Goal: Task Accomplishment & Management: Use online tool/utility

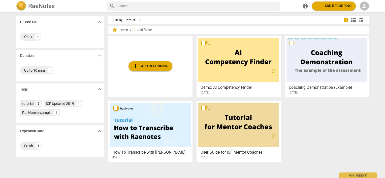
click at [364, 5] on span "person" at bounding box center [364, 6] width 6 height 6
click at [364, 11] on li "Login" at bounding box center [369, 12] width 18 height 12
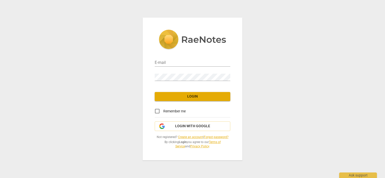
type input "[PERSON_NAME][EMAIL_ADDRESS][DOMAIN_NAME]"
click at [157, 113] on input "Remember me" at bounding box center [157, 111] width 12 height 12
checkbox input "true"
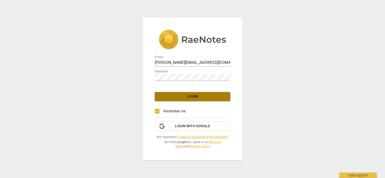
click at [170, 101] on button "Login" at bounding box center [193, 96] width 76 height 9
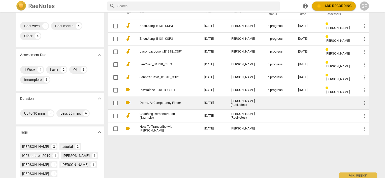
scroll to position [50, 0]
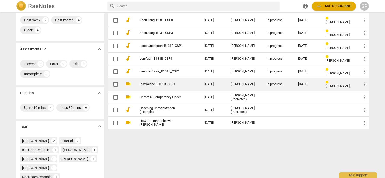
click at [242, 86] on div "[PERSON_NAME]" at bounding box center [244, 85] width 28 height 4
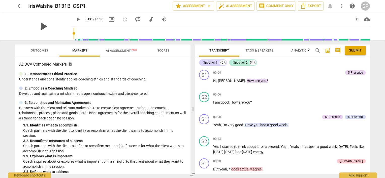
click at [38, 26] on span "play_arrow" at bounding box center [43, 26] width 13 height 13
drag, startPoint x: 53, startPoint y: 7, endPoint x: 26, endPoint y: 5, distance: 26.7
click at [26, 5] on div "arrow_back IrisWalshe_B131B_CSP1 star Assessment arrow_drop_down auto_fix_high …" at bounding box center [192, 6] width 355 height 9
click at [105, 4] on div "IrisWalshe_B131B_CSP1" at bounding box center [98, 6] width 141 height 6
drag, startPoint x: 105, startPoint y: 4, endPoint x: 21, endPoint y: 5, distance: 83.6
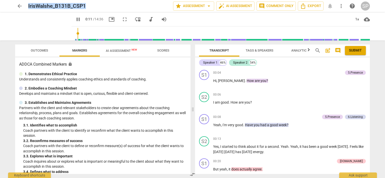
click at [21, 5] on div "arrow_back IrisWalshe_B131B_CSP1 star Assessment arrow_drop_down auto_fix_high …" at bounding box center [192, 6] width 355 height 9
copy h2 "IrisWalshe_B131B_CSP1"
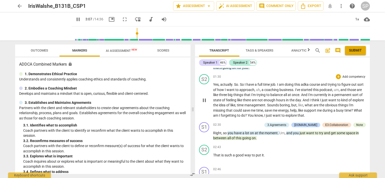
scroll to position [477, 0]
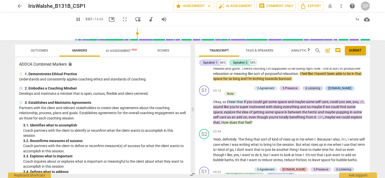
click at [332, 97] on div "S1 play_arrow pause 00:04 + Add competency 5.Presence keyboard_arrow_right Hi ,…" at bounding box center [282, 121] width 175 height 106
click at [323, 127] on div "S2 play_arrow pause 03:54 + Add competency keyboard_arrow_right Yeah , definite…" at bounding box center [282, 146] width 175 height 38
click at [308, 116] on div "S1 play_arrow pause 03:12 + Add competency 3.Agreement 5.Presence 6.Listening […" at bounding box center [282, 106] width 175 height 44
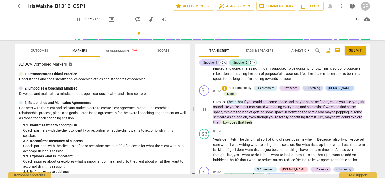
click at [308, 115] on p "Okay , so I hear that if you could get some space and maybe some self care , co…" at bounding box center [289, 112] width 153 height 26
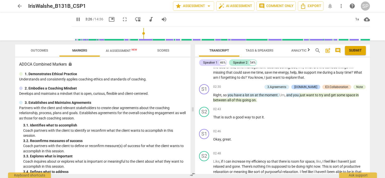
scroll to position [278, 0]
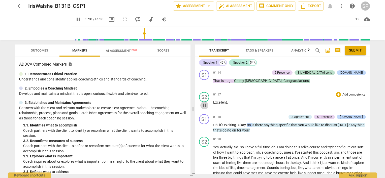
click at [205, 103] on span "pause" at bounding box center [204, 105] width 6 height 6
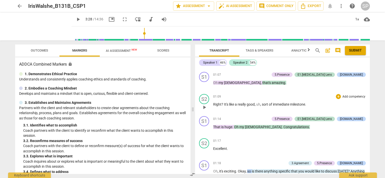
scroll to position [302, 0]
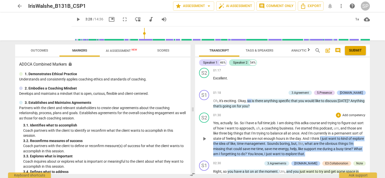
drag, startPoint x: 332, startPoint y: 135, endPoint x: 351, endPoint y: 149, distance: 22.8
click at [351, 149] on p "Yes , actually . So . So I have a full time job . I am doing this adka course a…" at bounding box center [289, 139] width 153 height 36
copy p "I just want to kind of explore the idea of like , time management . Sounds bori…"
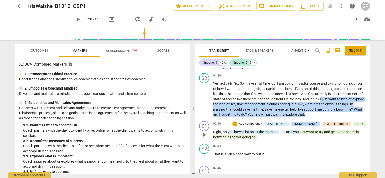
scroll to position [353, 0]
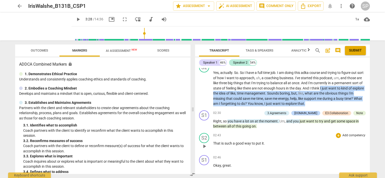
click at [295, 133] on div "02:43 + Add competency keyboard_arrow_right" at bounding box center [289, 135] width 153 height 5
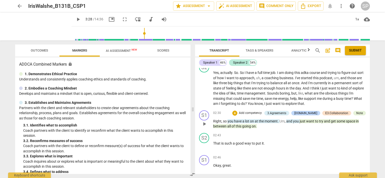
click at [267, 113] on div "02:30 + Add competency 3.Agreements [DOMAIN_NAME] E3.Collaboration Note keyboar…" at bounding box center [289, 120] width 153 height 19
drag, startPoint x: 292, startPoint y: 118, endPoint x: 293, endPoint y: 122, distance: 4.6
click at [293, 122] on p "Right , so you have a lot on at the moment . Um , and you just want to try and …" at bounding box center [289, 124] width 153 height 10
drag, startPoint x: 294, startPoint y: 128, endPoint x: 276, endPoint y: 136, distance: 19.5
click at [276, 136] on div "02:43 + Add competency keyboard_arrow_right That is such a good way to put it ." at bounding box center [289, 142] width 153 height 18
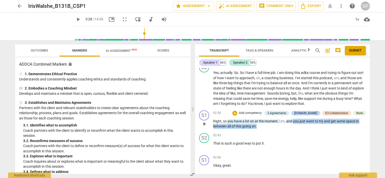
drag, startPoint x: 293, startPoint y: 117, endPoint x: 295, endPoint y: 124, distance: 7.8
click at [295, 124] on p "Right , so you have a lot on at the moment . Um , and you just want to try and …" at bounding box center [289, 124] width 153 height 10
copy p "you just want to try and get some space in between all of this going on ."
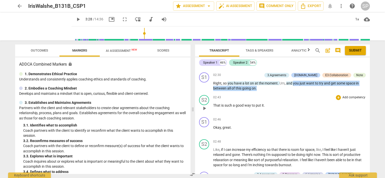
scroll to position [403, 0]
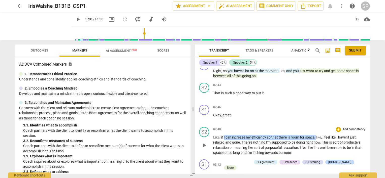
drag, startPoint x: 224, startPoint y: 134, endPoint x: 317, endPoint y: 131, distance: 93.5
click at [317, 131] on div "02:48 + Add competency keyboard_arrow_right Like , if I can increase my efficie…" at bounding box center [289, 141] width 153 height 28
click at [304, 125] on div "S2 play_arrow pause 02:48 + Add competency keyboard_arrow_right Like , if I can…" at bounding box center [282, 141] width 175 height 32
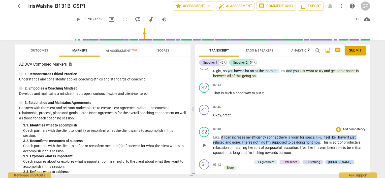
drag, startPoint x: 221, startPoint y: 133, endPoint x: 320, endPoint y: 137, distance: 99.8
click at [320, 137] on p "Like , if I can increase my efficiency so that there is room for space , like ,…" at bounding box center [289, 145] width 153 height 21
drag, startPoint x: 219, startPoint y: 132, endPoint x: 320, endPoint y: 139, distance: 100.9
click at [320, 139] on p "Like , if I can increase my efficiency so that there is room for space , like ,…" at bounding box center [289, 145] width 153 height 21
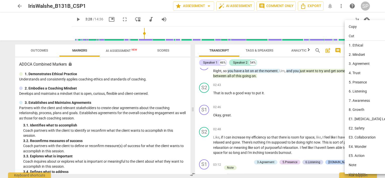
click at [304, 115] on div at bounding box center [192, 89] width 385 height 178
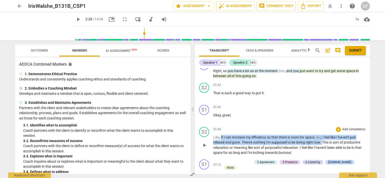
drag, startPoint x: 220, startPoint y: 134, endPoint x: 323, endPoint y: 138, distance: 102.8
click at [323, 138] on p "Like , if I can increase my efficiency so that there is room for space , like ,…" at bounding box center [289, 145] width 153 height 21
copy p "if I can increase my efficiency so that there is room for space , like , I feel…"
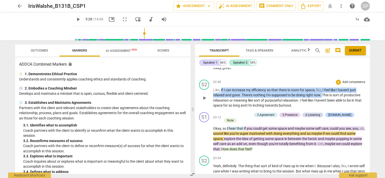
scroll to position [453, 0]
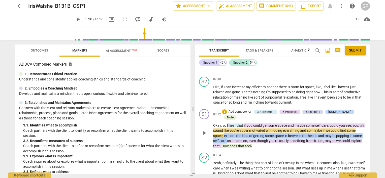
drag, startPoint x: 223, startPoint y: 127, endPoint x: 228, endPoint y: 131, distance: 6.4
click at [228, 131] on p "Okay , so I hear that if you could get some space and maybe some self care , co…" at bounding box center [289, 136] width 153 height 26
copy p "explore the idea of getting some space in between the hectic and maybe popping …"
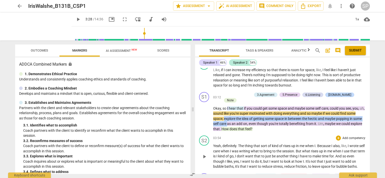
scroll to position [478, 0]
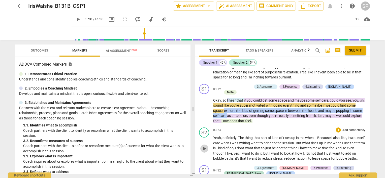
click at [202, 146] on span "play_arrow" at bounding box center [204, 149] width 6 height 6
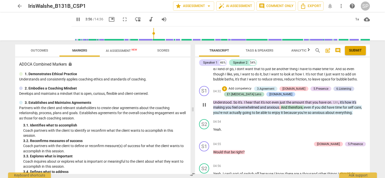
scroll to position [579, 0]
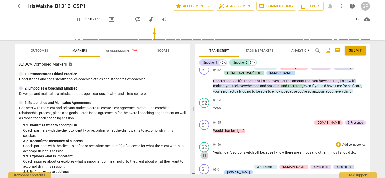
click at [205, 153] on span "pause" at bounding box center [204, 156] width 6 height 6
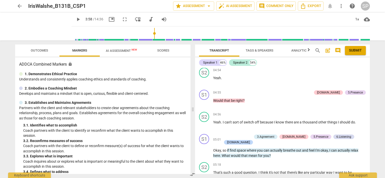
scroll to position [680, 0]
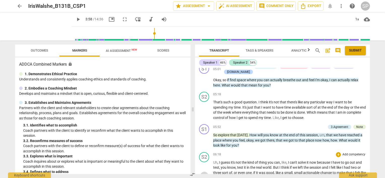
click at [204, 173] on span "play_arrow" at bounding box center [204, 176] width 6 height 6
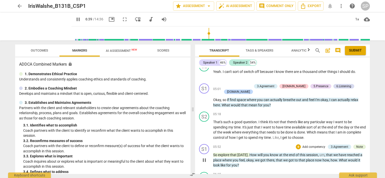
scroll to position [655, 0]
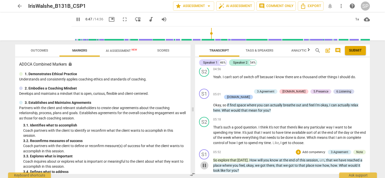
click at [204, 163] on span "pause" at bounding box center [204, 166] width 6 height 6
type input "408"
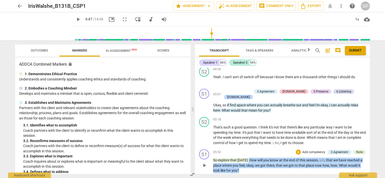
drag, startPoint x: 247, startPoint y: 145, endPoint x: 253, endPoint y: 155, distance: 11.4
click at [252, 158] on p "So explore that [DATE] . How will you know at the end of this session , um , th…" at bounding box center [289, 166] width 153 height 16
click at [296, 150] on div "+" at bounding box center [298, 152] width 5 height 5
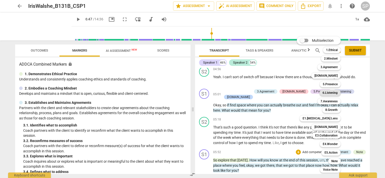
click at [329, 91] on b "6.Listening" at bounding box center [329, 93] width 15 height 6
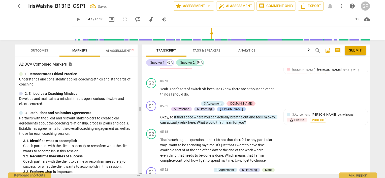
scroll to position [811, 0]
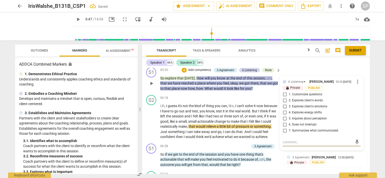
click at [285, 92] on input "1. Customizes questions" at bounding box center [285, 95] width 8 height 6
checkbox input "true"
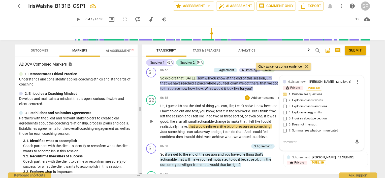
click at [236, 95] on div "06:18 + Add competency keyboard_arrow_right" at bounding box center [220, 98] width 121 height 6
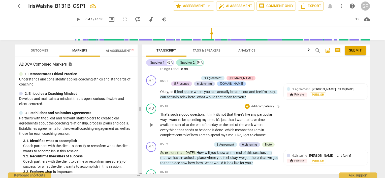
scroll to position [735, 0]
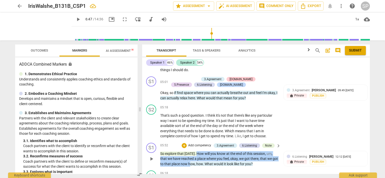
drag, startPoint x: 194, startPoint y: 132, endPoint x: 196, endPoint y: 146, distance: 13.9
click at [196, 146] on div "S1 play_arrow pause 05:52 + Add competency 3.Agreement 6.Listening Note keyboar…" at bounding box center [256, 155] width 228 height 28
click at [183, 143] on div "+" at bounding box center [184, 145] width 5 height 5
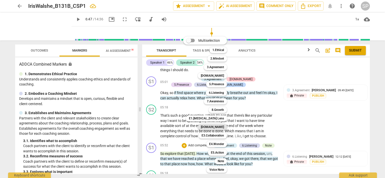
click at [218, 126] on b "[DOMAIN_NAME]" at bounding box center [212, 127] width 23 height 6
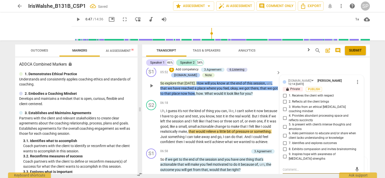
scroll to position [781, 0]
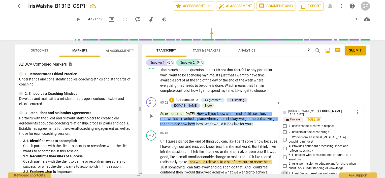
click at [283, 171] on input "7. Identifies and explores outcomes" at bounding box center [285, 174] width 8 height 6
checkbox input "true"
click at [283, 177] on input "8. Exhibits compassion and invites brainstorming" at bounding box center [285, 180] width 8 height 6
checkbox input "true"
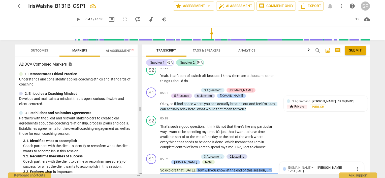
scroll to position [731, 0]
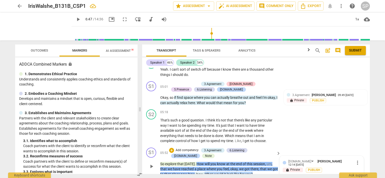
drag, startPoint x: 212, startPoint y: 153, endPoint x: 267, endPoint y: 152, distance: 55.2
click at [267, 162] on p "So explore that [DATE] . How will you know at the end of this session , um , th…" at bounding box center [219, 170] width 118 height 16
click at [170, 148] on div "+" at bounding box center [171, 150] width 5 height 5
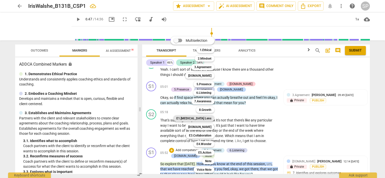
click at [202, 117] on b "E1.[MEDICAL_DATA] Lens" at bounding box center [193, 119] width 35 height 6
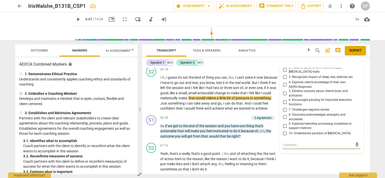
scroll to position [820, 0]
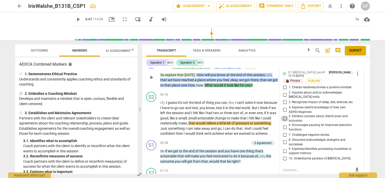
click at [284, 116] on input "5. Exhibits curiosity about client’s brain and activation" at bounding box center [285, 119] width 8 height 6
checkbox input "true"
click at [284, 148] on input "9. Explores/identifies processing modalities to support memory" at bounding box center [285, 151] width 8 height 6
checkbox input "true"
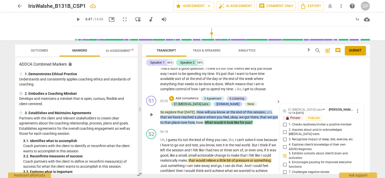
scroll to position [795, 0]
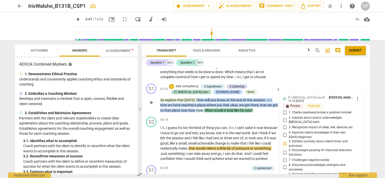
checkbox input "false"
click at [211, 117] on div "06:18 + Add competency keyboard_arrow_right" at bounding box center [220, 120] width 121 height 6
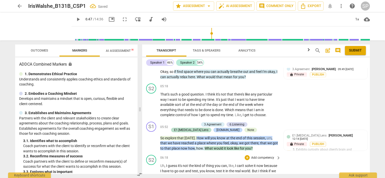
scroll to position [744, 0]
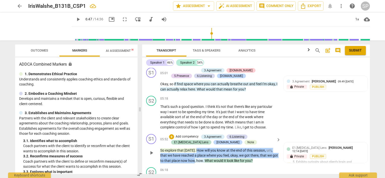
drag, startPoint x: 195, startPoint y: 128, endPoint x: 200, endPoint y: 141, distance: 14.3
click at [200, 148] on p "So explore that [DATE] . How will you know at the end of this session , um , th…" at bounding box center [219, 156] width 118 height 16
click at [169, 134] on div "+" at bounding box center [171, 136] width 5 height 5
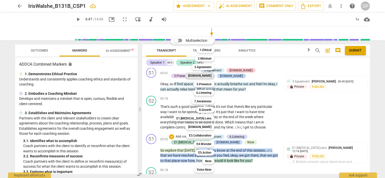
click at [205, 77] on b "[DOMAIN_NAME]" at bounding box center [199, 76] width 23 height 6
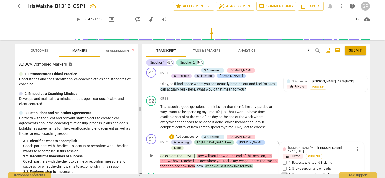
click at [285, 172] on input "3. Supports expression of feelings" at bounding box center [285, 175] width 8 height 6
checkbox input "true"
click at [284, 160] on input "1. Respects talents and insights" at bounding box center [285, 163] width 8 height 6
checkbox input "true"
click at [266, 125] on span "." at bounding box center [265, 127] width 1 height 4
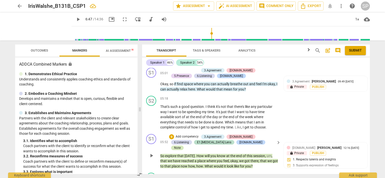
click at [181, 146] on div "Note" at bounding box center [177, 148] width 7 height 5
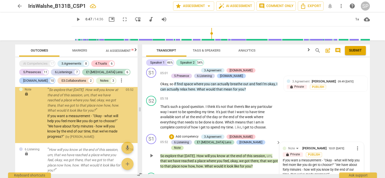
scroll to position [1940, 0]
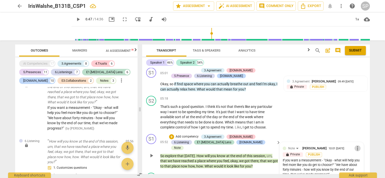
click at [355, 146] on span "more_vert" at bounding box center [357, 149] width 6 height 6
click at [361, 127] on li "Edit" at bounding box center [361, 127] width 17 height 10
click at [336, 163] on textarea "If you want a measurement - "Okay - what will help you feel more like you do ge…" at bounding box center [322, 172] width 78 height 19
type textarea "If you want a measurement - "Okay - hat will help you feel more like you do get…"
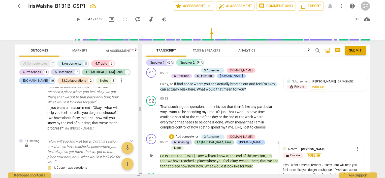
type textarea "If you want a measurement - "Okay -hat will help you feel more like you do get …"
type textarea "If you want a measurement - "Okay hat will help you feel more like you do get t…"
type textarea "If you want a measurement - "Okayhat will help you feel more like you do get to…"
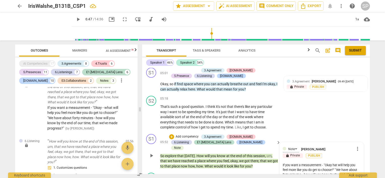
type textarea "If you want a measurement - "Okayhat will help you feel more like you do get to…"
type textarea "If you want a measurement - "Okahat will help you feel more like you do get to …"
type textarea "If you want a measurement - "Okhat will help you feel more like you do get to c…"
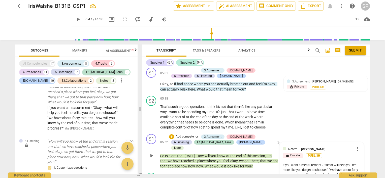
type textarea "If you want a measurement - "Ohat will help you feel more like you do get to ch…"
type textarea "If you want a measurement - "hat will help you feel more like you do get to cho…"
type textarea "If you want a measurement - "What will help you feel more like you do get to ch…"
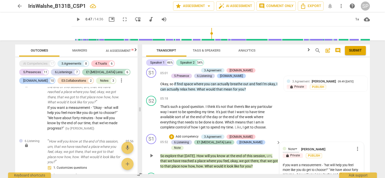
type textarea "If you want a measurement - "What will help you feel more like you do get to ch…"
type textarea "If you want a measurement - "Whhat will help you feel more like you do get to c…"
type textarea "If you want a measurement - "Whahat will help you feel more like you do get to …"
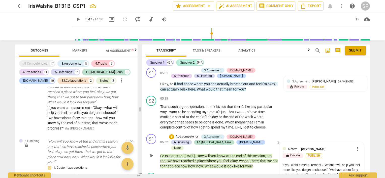
type textarea "If you want a measurement - "Whathat will help you feel more like you do get to…"
type textarea "If you want a measurement - "What hat will help you feel more like you do get t…"
type textarea "If you want a measurement - "What dhat will help you feel more like you do get …"
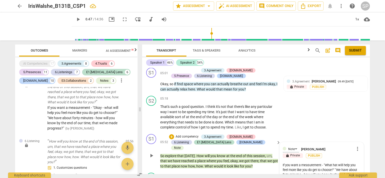
type textarea "If you want a measurement - "What dhat will help you feel more like you do get …"
type textarea "If you want a measurement - "What dohat will help you feel more like you do get…"
type textarea "If you want a measurement - "What do hat will help you feel more like you do ge…"
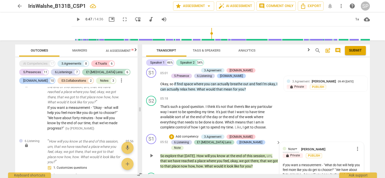
type textarea "If you want a measurement - "What do yhat will help you feel more like you do g…"
type textarea "If you want a measurement - "What do yohat will help you feel more like you do …"
type textarea "If you want a measurement - "What do youhat will help you feel more like you do…"
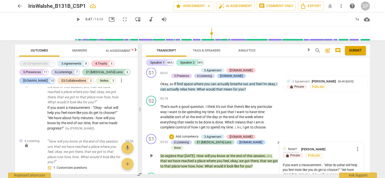
type textarea "If you want a measurement - "What do youhat will help you feel more like you do…"
type textarea "If you want a measurement - "What do you hat will help you feel more like you d…"
type textarea "If you want a measurement - "What do you that will help you feel more like you …"
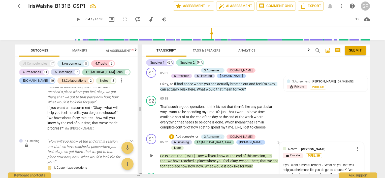
type textarea "If you want a measurement - "What do you thhat will help you feel more like you…"
type textarea "If you want a measurement - "What do you thihat will help you feel more like yo…"
type textarea "If you want a measurement - "What do you thinhat will help you feel more like y…"
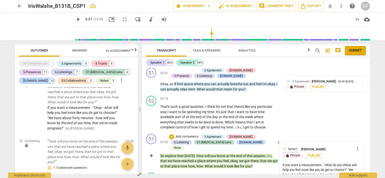
type textarea "If you want a measurement - "What do you thinhat will help you feel more like y…"
type textarea "If you want a measurement - "What do you thinkhat will help you feel more like …"
type textarea "If you want a measurement - "What do you thinkat will help you feel more like y…"
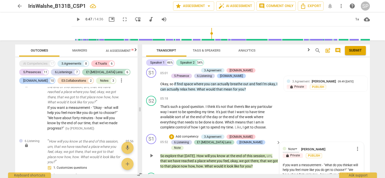
type textarea "If you want a measurement - "What do you thinkt will help you feel more like yo…"
type textarea "If you want a measurement - "What do you think will help you feel more like you…"
click at [355, 163] on textarea "If you want a measurement - "What do you think will help you feel more like you…" at bounding box center [322, 172] width 78 height 19
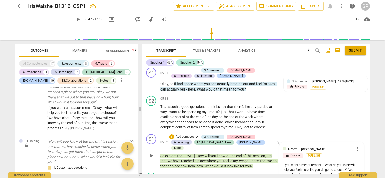
type textarea "If you want a measurement - "What do you think wil help you feel more like you …"
type textarea "If you want a measurement - "What do you think wi help you feel more like you d…"
type textarea "If you want a measurement - "What do you think w help you feel more like you do…"
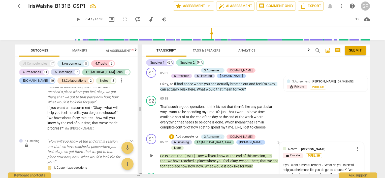
type textarea "If you want a measurement - "What do you think w help you feel more like you do…"
type textarea "If you want a measurement - "What do you think help you feel more like you do g…"
type textarea "If you want a measurement - "What do you think m help you feel more like you do…"
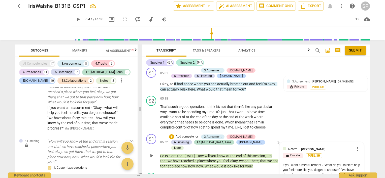
type textarea "If you want a measurement - "What do you think mi help you feel more like you d…"
type textarea "If you want a measurement - "What do you think mig help you feel more like you …"
type textarea "If you want a measurement - "What do you think migh help you feel more like you…"
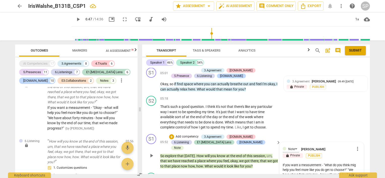
type textarea "If you want a measurement - "What do you think migh help you feel more like you…"
type textarea "If you want a measurement - "What do you think might help you feel more like yo…"
click at [347, 163] on textarea "If you want a measurement - "What do you think might help you feel more like yo…" at bounding box center [322, 172] width 78 height 19
type textarea "If you want a measurement - "What do you think might help you feel more like yo…"
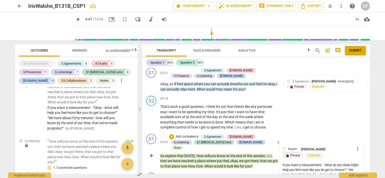
type textarea "If you want a measurement - "What do you think might help you feel more like yo…"
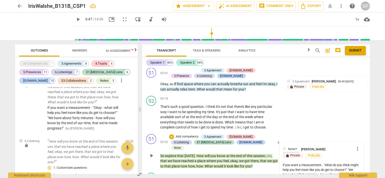
type textarea "If you want a measurement - "What do you think might help you feel more like yo…"
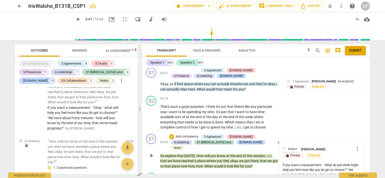
type textarea "If you want a measurement - "What do you think might help you feel more like yo…"
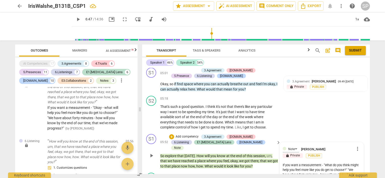
type textarea "If you want a measurement - "What do you think might help you feel more like yo…"
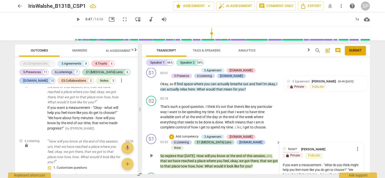
type textarea "If you want a measurement - "What do you think might help you feel more like yo…"
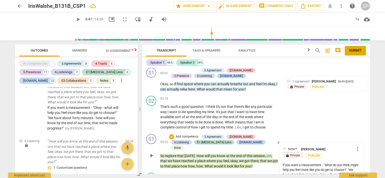
type textarea "If you want a measurement - "What do you think might help you feel more like yo…"
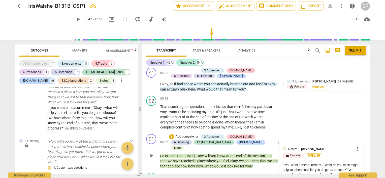
type textarea "If you want a measurement - "What do you think might help you feel more like yo…"
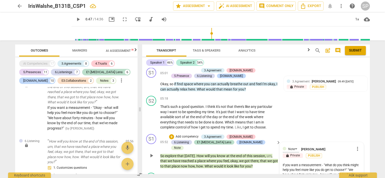
type textarea "If you want a measurement - "What do you think might help you feel more like yo…"
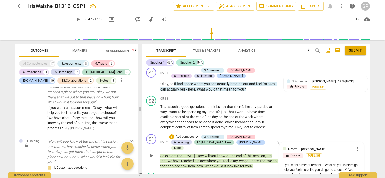
type textarea "If you want a measurement - "What do you think might help you feel more like yo…"
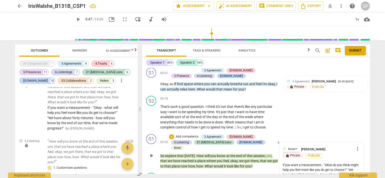
type textarea "If you want a measurement - "What do you think might help you feel more like yo…"
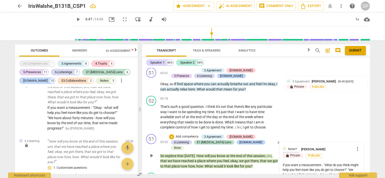
type textarea "If you want a measurement - "What do you think might help you feel more like yo…"
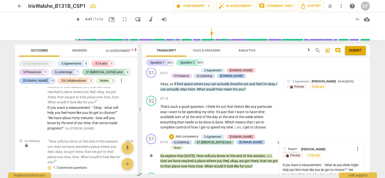
type textarea "If you want a measurement - "What do you think might help you feel more like yo…"
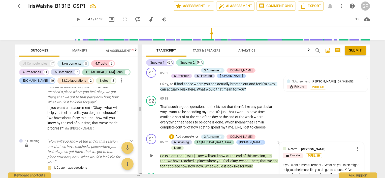
type textarea "If you want a measurement - "What do you think might help you feel more like yo…"
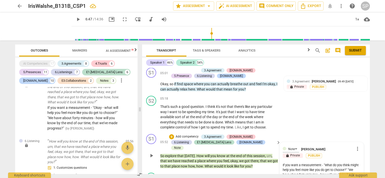
type textarea "If you want a measurement - "What do you think might help you feel more like yo…"
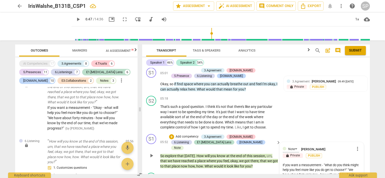
type textarea "If you want a measurement - "What do you think might help you feel more like yo…"
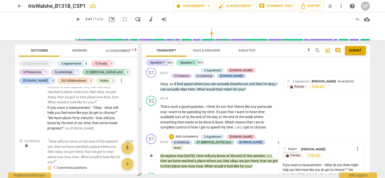
type textarea "If you want a measurement - "What do you think might help you feel more like yo…"
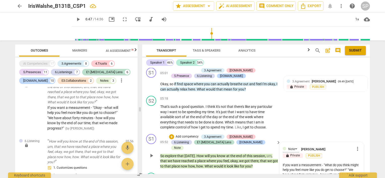
type textarea "If you want a measurement - "What do you think might help you feel more like yo…"
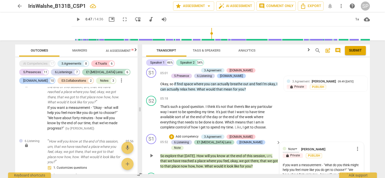
type textarea "If you want a measurement - "What do you think might help you feel more like yo…"
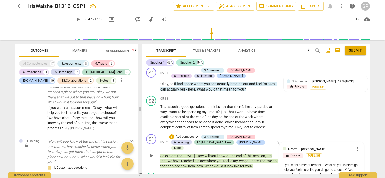
type textarea "If you want a measurement - "What do you think might help you feel more like yo…"
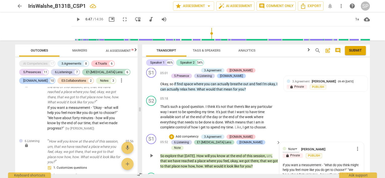
type textarea "If you want a measurement - "What do you think might help you feel more like yo…"
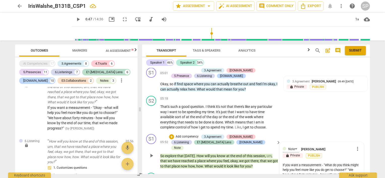
type textarea "If you want a measurement - "What do you think might help you feel more like yo…"
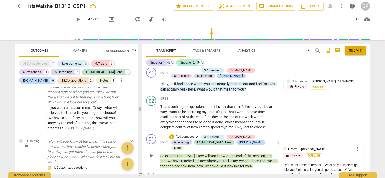
type textarea "If you want a measurement - "What do you think might help you feel more like yo…"
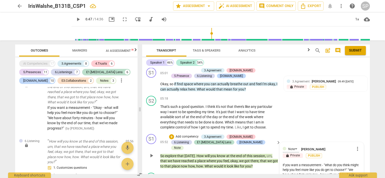
type textarea "If you want a measurement - "What do you think might help you feel more like yo…"
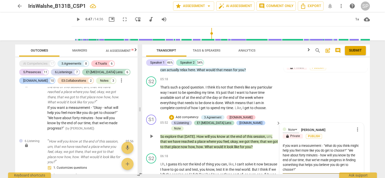
scroll to position [769, 0]
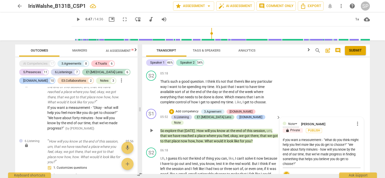
click at [286, 172] on span "check_circle" at bounding box center [286, 175] width 6 height 6
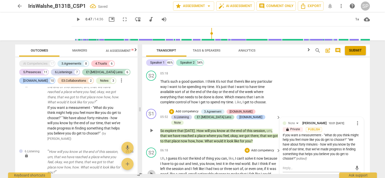
click at [152, 171] on span "play_arrow" at bounding box center [151, 174] width 6 height 6
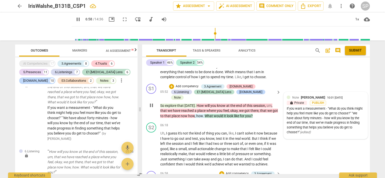
scroll to position [820, 0]
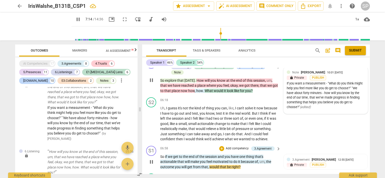
click at [151, 159] on span "pause" at bounding box center [151, 162] width 6 height 6
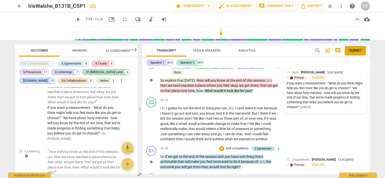
click at [261, 147] on div "3.Agreement" at bounding box center [262, 149] width 17 height 5
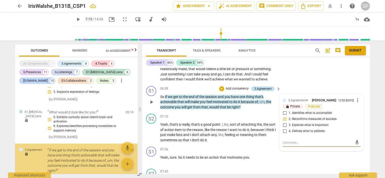
scroll to position [2234, 0]
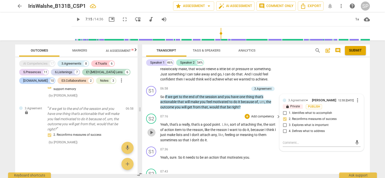
click at [152, 130] on span "play_arrow" at bounding box center [151, 133] width 6 height 6
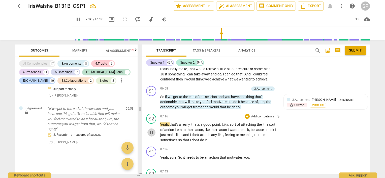
click at [152, 130] on span "pause" at bounding box center [151, 133] width 6 height 6
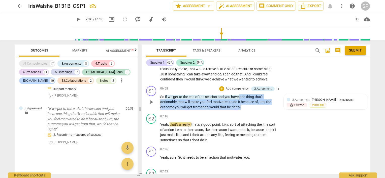
drag, startPoint x: 240, startPoint y: 74, endPoint x: 240, endPoint y: 87, distance: 13.9
click at [240, 94] on p "So if we get to the end of the session and you have one thing that's actionable…" at bounding box center [219, 102] width 118 height 16
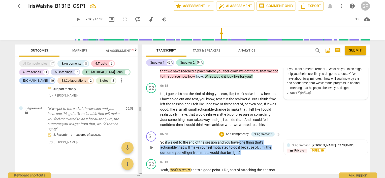
scroll to position [829, 0]
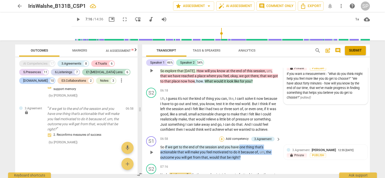
click at [220, 137] on div "+" at bounding box center [221, 139] width 5 height 5
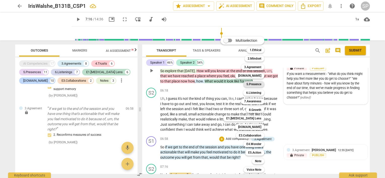
click at [257, 84] on b "5.Presence" at bounding box center [253, 84] width 15 height 6
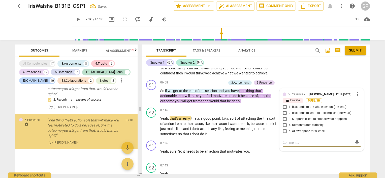
scroll to position [2274, 0]
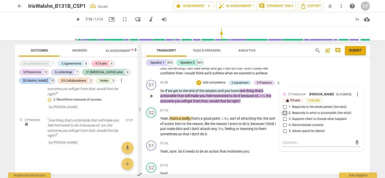
click at [284, 110] on input "2. Responds to what to accomplish (the what)" at bounding box center [285, 113] width 8 height 6
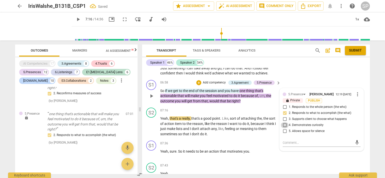
click at [283, 122] on input "4. Demonstrates curiosity" at bounding box center [285, 125] width 8 height 6
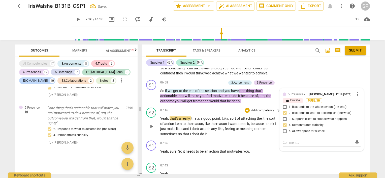
click at [262, 108] on div "+ Add competency keyboard_arrow_right" at bounding box center [263, 111] width 38 height 6
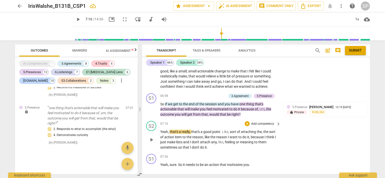
scroll to position [860, 0]
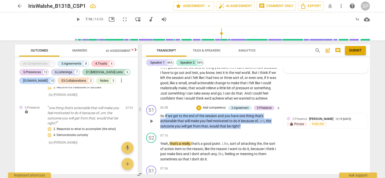
drag, startPoint x: 166, startPoint y: 94, endPoint x: 248, endPoint y: 109, distance: 83.2
click at [248, 109] on div "S1 play_arrow pause 06:58 + Add competency 3.Agreement 5.Presence keyboard_arro…" at bounding box center [256, 117] width 228 height 28
click at [197, 106] on div "+" at bounding box center [198, 108] width 5 height 5
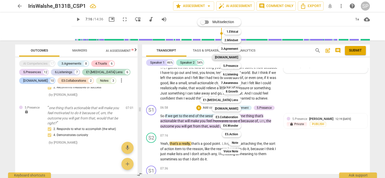
click at [232, 58] on b "[DOMAIN_NAME]" at bounding box center [226, 57] width 23 height 6
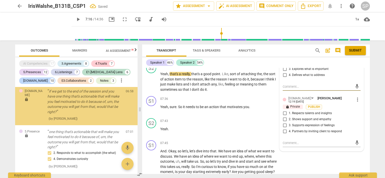
scroll to position [936, 0]
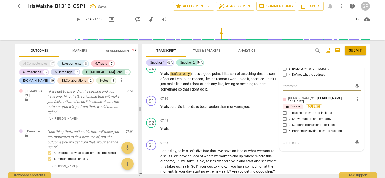
click at [284, 110] on input "1. Respects talents and insights" at bounding box center [285, 113] width 8 height 6
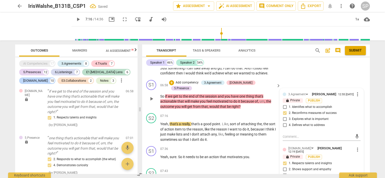
scroll to position [860, 0]
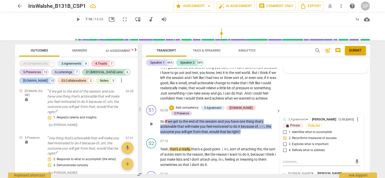
drag, startPoint x: 170, startPoint y: 95, endPoint x: 255, endPoint y: 105, distance: 85.0
click at [255, 119] on p "So if we get to the end of the session and you have one thing that's actionable…" at bounding box center [219, 127] width 118 height 16
click at [174, 106] on div "+" at bounding box center [171, 108] width 5 height 5
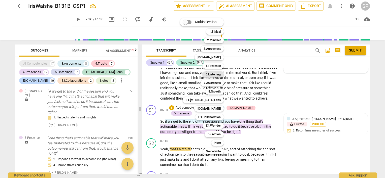
click at [216, 74] on b "6.Listening" at bounding box center [212, 75] width 15 height 6
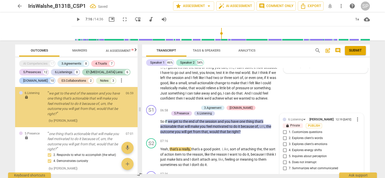
scroll to position [2324, 0]
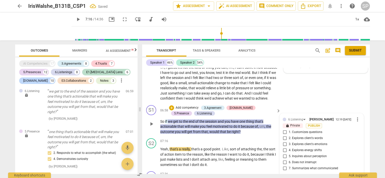
click at [285, 166] on input "7. Summarizes what communicated" at bounding box center [285, 169] width 8 height 6
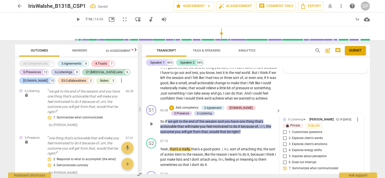
click at [285, 142] on input "3. Explores client's emotions" at bounding box center [285, 145] width 8 height 6
click at [284, 135] on input "2. Explores client's words" at bounding box center [285, 138] width 8 height 6
click at [283, 142] on input "3. Explores client's emotions" at bounding box center [285, 145] width 8 height 6
click at [285, 142] on input "3. Explores client's emotions" at bounding box center [285, 145] width 8 height 6
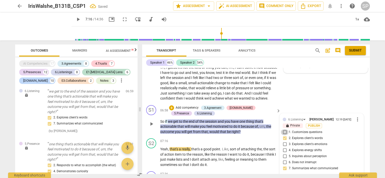
click at [283, 129] on input "1. Customizes questions" at bounding box center [285, 132] width 8 height 6
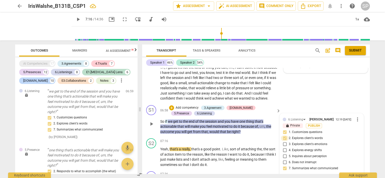
click at [283, 135] on input "2. Explores client's words" at bounding box center [285, 138] width 8 height 6
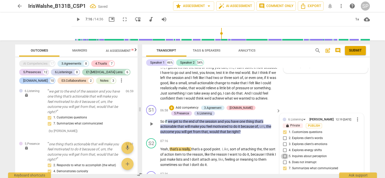
click at [283, 154] on input "5. Inquires about perception" at bounding box center [285, 157] width 8 height 6
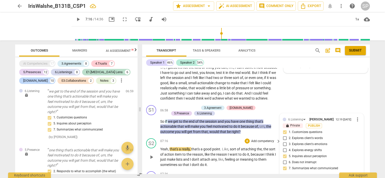
click at [215, 147] on span "point" at bounding box center [216, 149] width 8 height 4
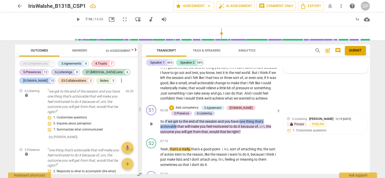
drag, startPoint x: 240, startPoint y: 98, endPoint x: 176, endPoint y: 107, distance: 64.3
click at [176, 119] on p "So if we get to the end of the session and you have one thing that's actionable…" at bounding box center [219, 127] width 118 height 16
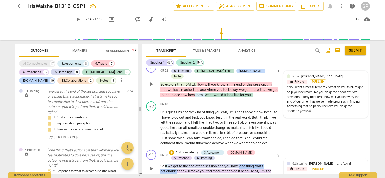
scroll to position [810, 0]
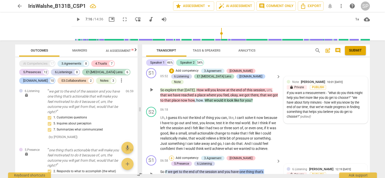
click at [170, 156] on div "+" at bounding box center [171, 158] width 5 height 5
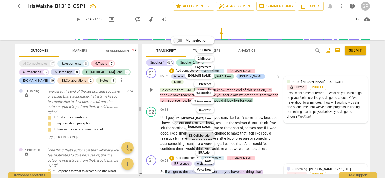
click at [194, 136] on b "E3.Collaboration" at bounding box center [200, 136] width 22 height 6
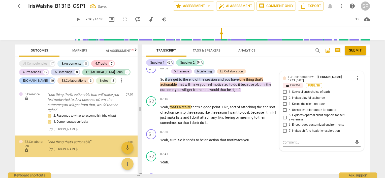
scroll to position [2414, 0]
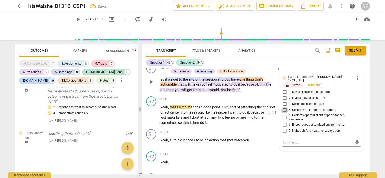
click at [284, 107] on input "4. Uses client’s language for rapport" at bounding box center [285, 110] width 8 height 6
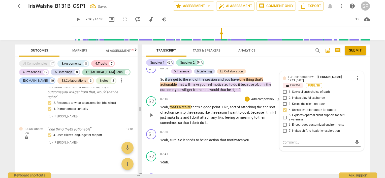
scroll to position [877, 0]
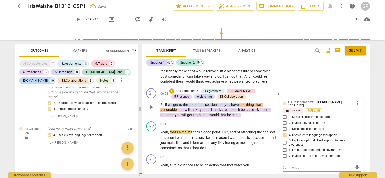
click at [252, 102] on p "So if we get to the end of the session and you have one thing that's actionable…" at bounding box center [219, 110] width 118 height 16
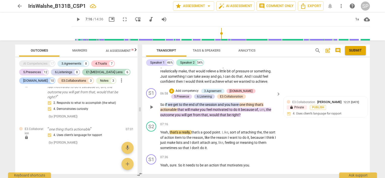
scroll to position [852, 0]
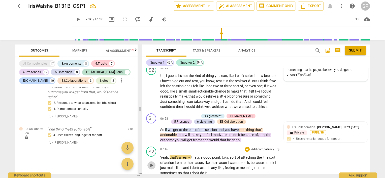
click at [150, 163] on span "play_arrow" at bounding box center [151, 166] width 6 height 6
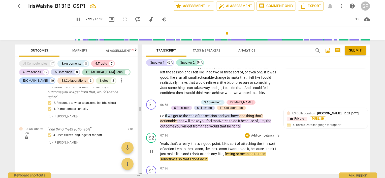
scroll to position [877, 0]
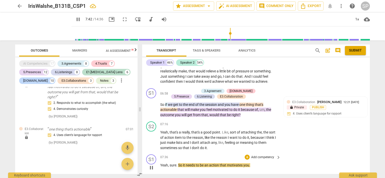
click at [151, 165] on span "pause" at bounding box center [151, 168] width 6 height 6
drag, startPoint x: 178, startPoint y: 144, endPoint x: 255, endPoint y: 145, distance: 77.1
click at [255, 163] on p "Yeah , sure . So it needs to be an action that motivates you ." at bounding box center [219, 165] width 118 height 5
click at [246, 155] on div "+" at bounding box center [247, 157] width 5 height 5
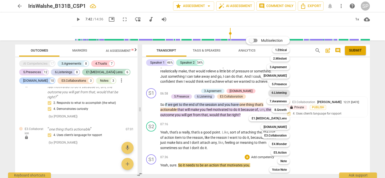
click at [276, 91] on b "6.Listening" at bounding box center [278, 93] width 15 height 6
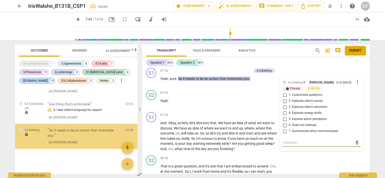
scroll to position [2444, 0]
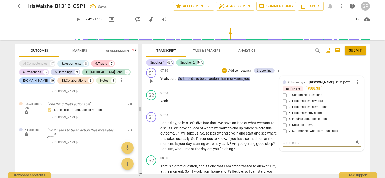
click at [282, 98] on input "2. Explores client's words" at bounding box center [285, 101] width 8 height 6
click at [284, 128] on input "7. Summarizes what communicated" at bounding box center [285, 131] width 8 height 6
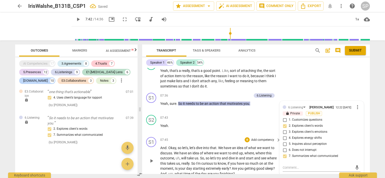
scroll to position [914, 0]
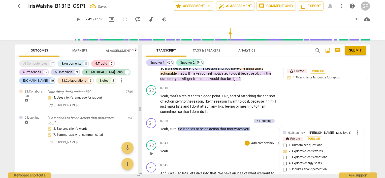
click at [214, 141] on div "07:43 + Add competency keyboard_arrow_right Yeah ." at bounding box center [220, 150] width 121 height 18
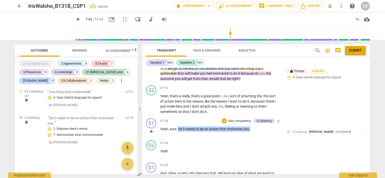
drag, startPoint x: 178, startPoint y: 107, endPoint x: 261, endPoint y: 104, distance: 83.4
click at [261, 118] on div "07:36 + Add competency 6.Listening keyboard_arrow_right Yeah , sure . So it nee…" at bounding box center [220, 127] width 121 height 18
click at [224, 119] on div "+" at bounding box center [224, 121] width 5 height 5
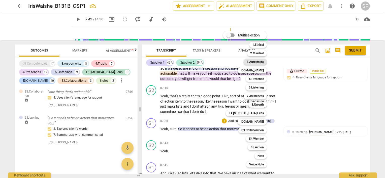
click at [260, 63] on b "3.Agreement" at bounding box center [255, 62] width 17 height 6
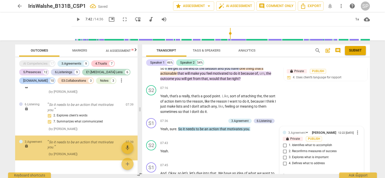
scroll to position [2481, 0]
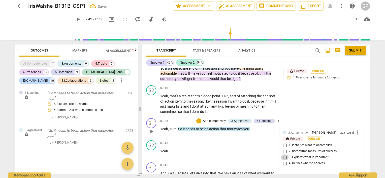
click at [283, 155] on input "3. Explores what is important" at bounding box center [285, 158] width 8 height 6
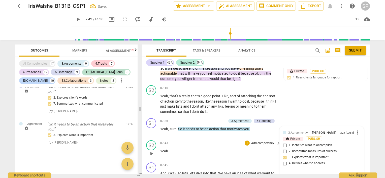
click at [184, 139] on div "S2 play_arrow pause 07:43 + Add competency keyboard_arrow_right Yeah ." at bounding box center [256, 150] width 228 height 22
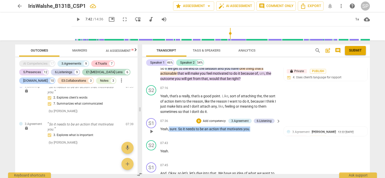
drag, startPoint x: 168, startPoint y: 107, endPoint x: 260, endPoint y: 108, distance: 91.7
click at [260, 127] on p "Yeah , sure . So it needs to be an action that motivates you ." at bounding box center [219, 129] width 118 height 5
click at [198, 119] on div "+" at bounding box center [198, 121] width 5 height 5
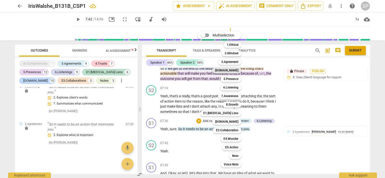
click at [237, 71] on b "[DOMAIN_NAME]" at bounding box center [226, 70] width 23 height 6
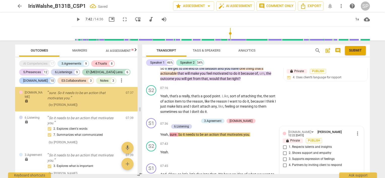
scroll to position [2450, 0]
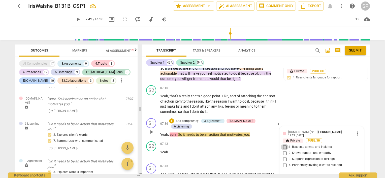
click at [283, 144] on input "1. Respects talents and insights" at bounding box center [285, 147] width 8 height 6
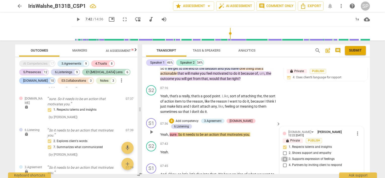
click at [284, 156] on input "3. Supports expression of feelings" at bounding box center [285, 159] width 8 height 6
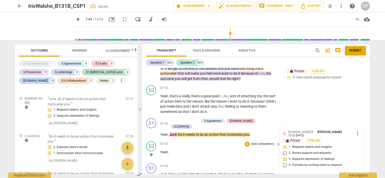
click at [189, 142] on div "07:43 + Add competency keyboard_arrow_right Yeah ." at bounding box center [220, 151] width 121 height 18
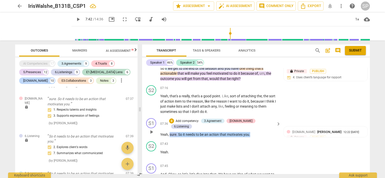
drag, startPoint x: 170, startPoint y: 108, endPoint x: 252, endPoint y: 110, distance: 82.6
click at [252, 132] on p "Yeah , sure . So it needs to be an action that motivates you ." at bounding box center [219, 134] width 118 height 5
click at [174, 119] on div "+" at bounding box center [171, 121] width 5 height 5
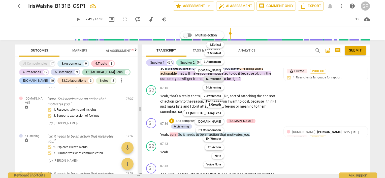
click at [215, 80] on b "5.Presence" at bounding box center [213, 79] width 15 height 6
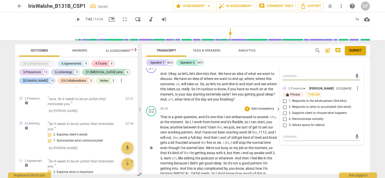
scroll to position [1014, 0]
click at [283, 98] on input "1. Responds to the whole person (the who)" at bounding box center [285, 101] width 8 height 6
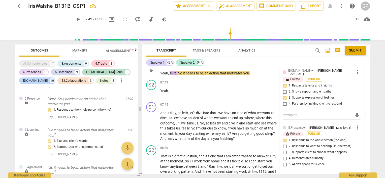
scroll to position [964, 0]
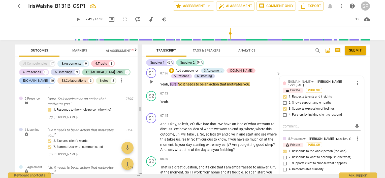
click at [284, 155] on input "2. Responds to what to accomplish (the what)" at bounding box center [285, 158] width 8 height 6
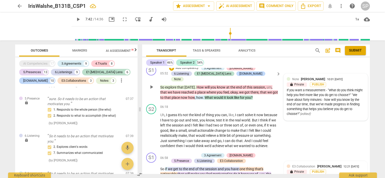
scroll to position [914, 0]
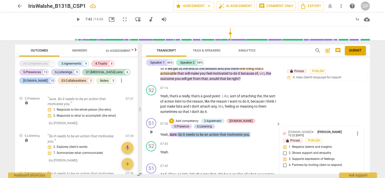
drag, startPoint x: 177, startPoint y: 113, endPoint x: 259, endPoint y: 110, distance: 81.9
click at [259, 132] on p "Yeah , sure . So it needs to be an action that motivates you ." at bounding box center [219, 134] width 118 height 5
click at [170, 119] on div "+" at bounding box center [171, 121] width 5 height 5
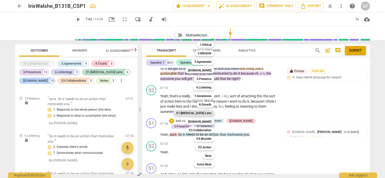
click at [209, 116] on b "E1.[MEDICAL_DATA] Lens" at bounding box center [193, 113] width 35 height 6
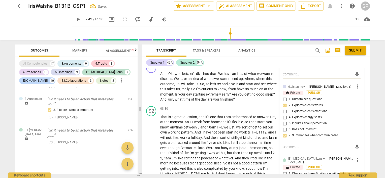
scroll to position [1065, 0]
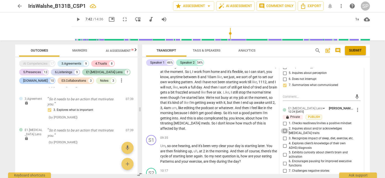
click at [284, 128] on input "2. Inquires about and/or acknowledges [MEDICAL_DATA] traits" at bounding box center [285, 131] width 8 height 6
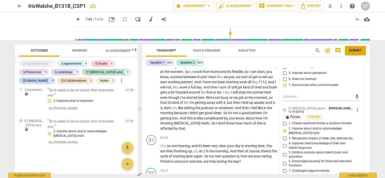
click at [283, 152] on input "5. Exhibits curiosity about client’s brain and activation" at bounding box center [285, 155] width 8 height 6
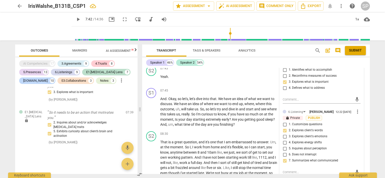
scroll to position [914, 0]
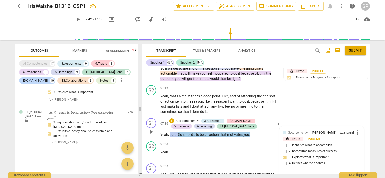
drag, startPoint x: 170, startPoint y: 114, endPoint x: 261, endPoint y: 115, distance: 90.9
click at [261, 132] on p "Yeah , sure . So it needs to be an action that motivates you ." at bounding box center [219, 134] width 118 height 5
click at [171, 119] on div "+" at bounding box center [171, 121] width 5 height 5
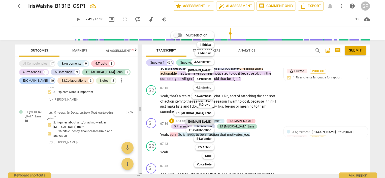
click at [204, 123] on b "[DOMAIN_NAME]" at bounding box center [199, 122] width 23 height 6
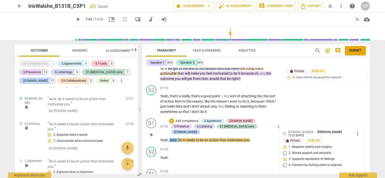
scroll to position [1014, 0]
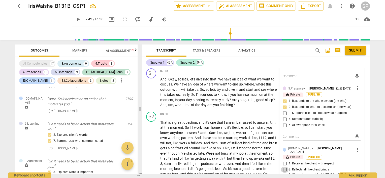
click at [285, 167] on input "2. Reflects all the client brings" at bounding box center [285, 170] width 8 height 6
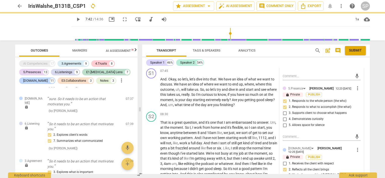
click at [284, 174] on input "3. Works from an ethical [MEDICAL_DATA] coaching mindset" at bounding box center [285, 177] width 8 height 6
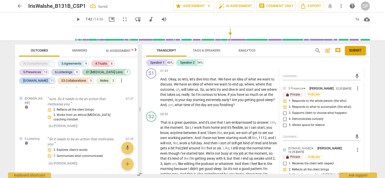
scroll to position [1040, 0]
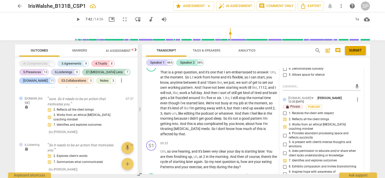
scroll to position [939, 0]
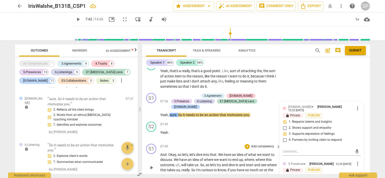
click at [197, 142] on div "S1 play_arrow pause 07:45 + Add competency keyboard_arrow_right And . Okay , so…" at bounding box center [256, 163] width 228 height 43
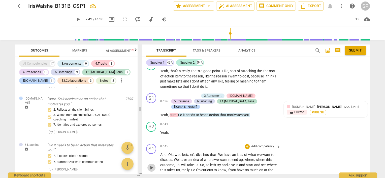
click at [151, 165] on span "play_arrow" at bounding box center [151, 168] width 6 height 6
click at [152, 165] on span "pause" at bounding box center [151, 168] width 6 height 6
drag, startPoint x: 183, startPoint y: 148, endPoint x: 245, endPoint y: 156, distance: 62.5
click at [245, 156] on div "S1 play_arrow pause 07:45 + Add competency keyboard_arrow_right And . Okay , so…" at bounding box center [256, 163] width 228 height 43
click at [248, 144] on div "+" at bounding box center [247, 146] width 5 height 5
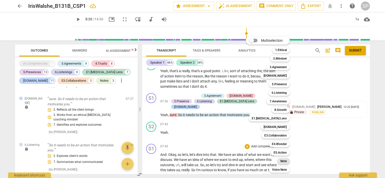
click at [285, 162] on b "Note" at bounding box center [283, 161] width 6 height 6
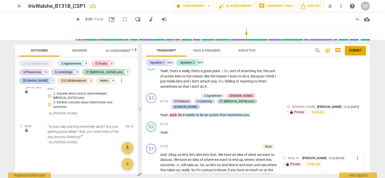
scroll to position [0, 0]
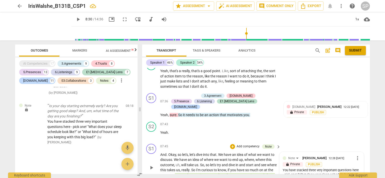
drag, startPoint x: 185, startPoint y: 153, endPoint x: 246, endPoint y: 155, distance: 61.5
click at [246, 155] on p "And . Okay , so let's , let's dive into that . We have an idea of what we want …" at bounding box center [219, 167] width 118 height 31
click at [231, 144] on div "+" at bounding box center [232, 146] width 5 height 5
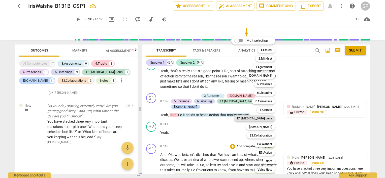
click at [262, 119] on b "E1.[MEDICAL_DATA] Lens" at bounding box center [254, 119] width 35 height 6
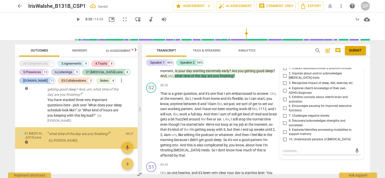
scroll to position [2723, 0]
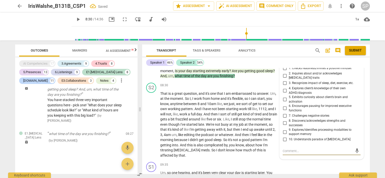
click at [284, 137] on input "10. Understands paradox of [MEDICAL_DATA]" at bounding box center [285, 140] width 8 height 6
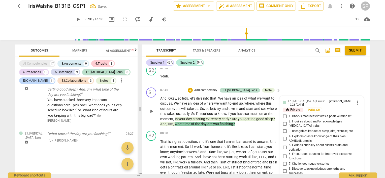
scroll to position [943, 0]
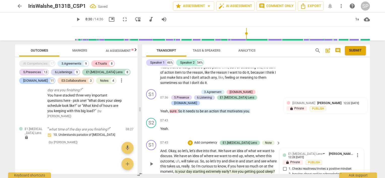
click at [284, 174] on input "2. Inquires about and/or acknowledges [MEDICAL_DATA] traits" at bounding box center [285, 177] width 8 height 6
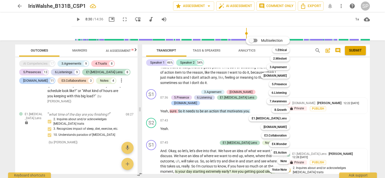
click at [306, 158] on div at bounding box center [192, 89] width 385 height 178
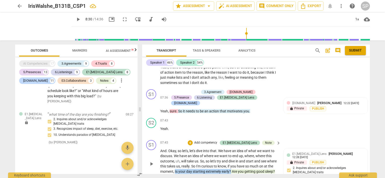
drag, startPoint x: 185, startPoint y: 144, endPoint x: 240, endPoint y: 145, distance: 54.9
click at [240, 149] on p "And . Okay , so let's , let's dive into that . We have an idea of what we want …" at bounding box center [219, 164] width 118 height 31
click at [255, 152] on div "S1 play_arrow pause 07:45 + Add competency E1.[MEDICAL_DATA] Lens Note keyboard…" at bounding box center [256, 159] width 228 height 43
click at [358, 152] on div "E1.[MEDICAL_DATA] Lens [PERSON_NAME] 12:28 [DATE] lock Private Publish 2. Inqui…" at bounding box center [326, 171] width 78 height 38
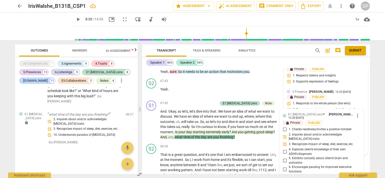
scroll to position [993, 0]
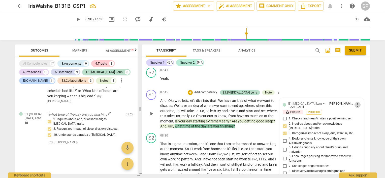
click at [355, 102] on span "more_vert" at bounding box center [357, 105] width 6 height 6
click at [359, 88] on li "Delete" at bounding box center [361, 87] width 17 height 10
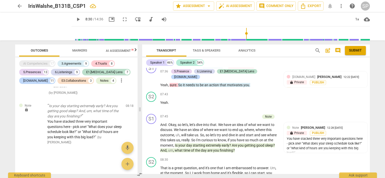
scroll to position [968, 0]
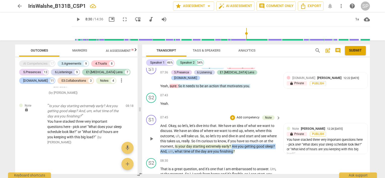
drag, startPoint x: 241, startPoint y: 118, endPoint x: 243, endPoint y: 124, distance: 5.5
click at [243, 124] on p "And . Okay , so let's , let's dive into that . We have an idea of what we want …" at bounding box center [219, 138] width 118 height 31
click at [232, 115] on div "+" at bounding box center [232, 117] width 5 height 5
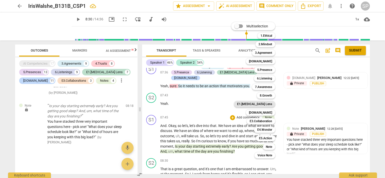
click at [267, 105] on b "E1.[MEDICAL_DATA] Lens" at bounding box center [254, 104] width 35 height 6
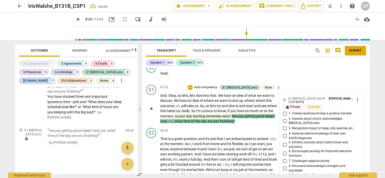
scroll to position [993, 0]
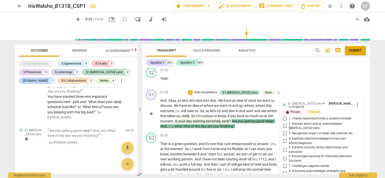
click at [284, 131] on input "3. Recognizes impact of sleep, diet, exercise, etc." at bounding box center [285, 134] width 8 height 6
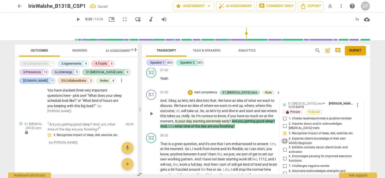
click at [283, 138] on input "4. Explores client’s knowledge of their own ADHD/diagnosis" at bounding box center [285, 141] width 8 height 6
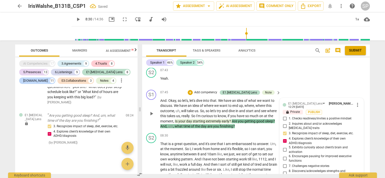
click at [283, 138] on input "4. Explores client’s knowledge of their own ADHD/diagnosis" at bounding box center [285, 141] width 8 height 6
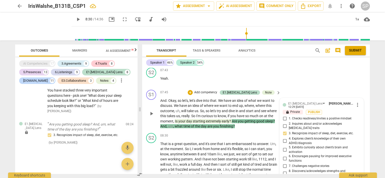
click at [249, 100] on p "And . Okay , so let's , let's dive into that . We have an idea of what we want …" at bounding box center [219, 113] width 118 height 31
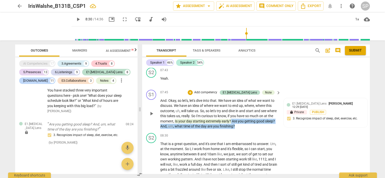
drag, startPoint x: 241, startPoint y: 92, endPoint x: 245, endPoint y: 101, distance: 9.6
click at [245, 101] on p "And . Okay , so let's , let's dive into that . We have an idea of what we want …" at bounding box center [219, 113] width 118 height 31
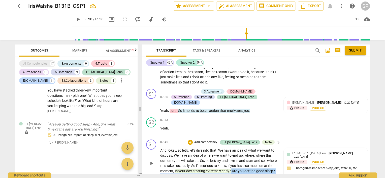
scroll to position [943, 0]
click at [193, 141] on div "+" at bounding box center [190, 143] width 5 height 5
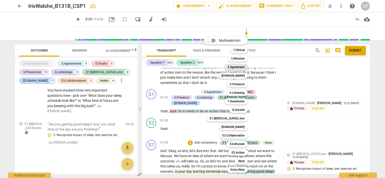
click at [233, 68] on b "3.Agreement" at bounding box center [235, 67] width 17 height 6
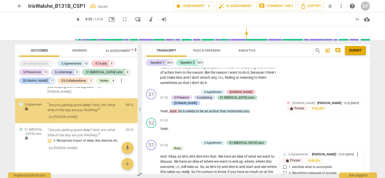
scroll to position [2732, 0]
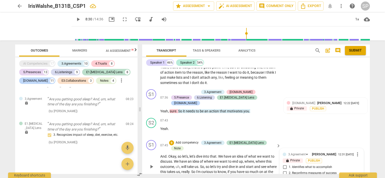
click at [233, 118] on div "07:43 + Add competency keyboard_arrow_right Yeah ." at bounding box center [220, 127] width 121 height 18
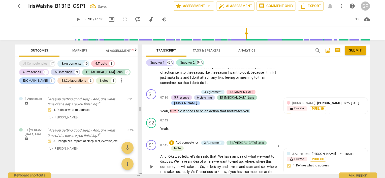
drag, startPoint x: 241, startPoint y: 143, endPoint x: 247, endPoint y: 150, distance: 8.9
click at [247, 154] on p "And . Okay , so let's , let's dive into that . We have an idea of what we want …" at bounding box center [219, 169] width 118 height 31
click at [174, 141] on div "+" at bounding box center [171, 143] width 5 height 5
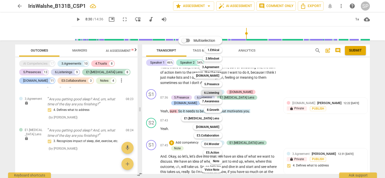
click at [206, 94] on b "6.Listening" at bounding box center [211, 93] width 15 height 6
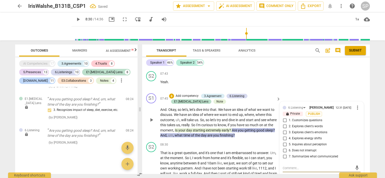
scroll to position [959, 0]
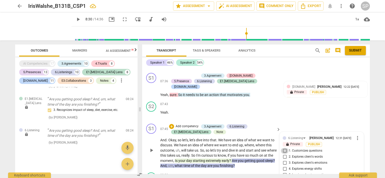
click at [284, 148] on input "1. Customizes questions" at bounding box center [285, 151] width 8 height 6
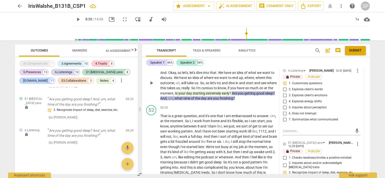
scroll to position [1035, 0]
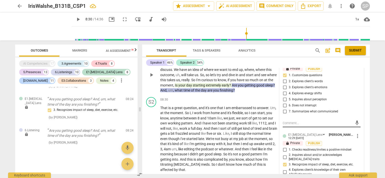
click at [286, 121] on textarea at bounding box center [318, 123] width 70 height 5
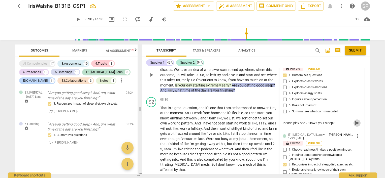
click at [355, 120] on span "send" at bounding box center [357, 123] width 6 height 6
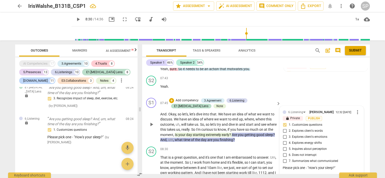
scroll to position [984, 0]
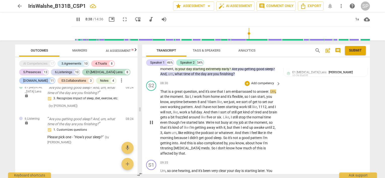
scroll to position [1060, 0]
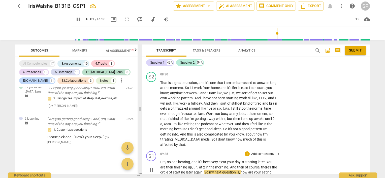
click at [152, 167] on span "pause" at bounding box center [151, 170] width 6 height 6
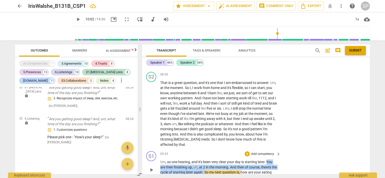
drag, startPoint x: 267, startPoint y: 129, endPoint x: 210, endPoint y: 139, distance: 57.8
click at [210, 160] on p "Um , so one hearing , and it's been very clear your day is starting later . You…" at bounding box center [219, 170] width 118 height 21
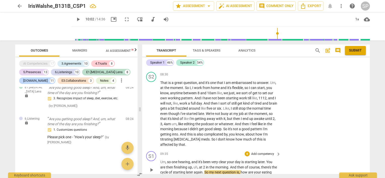
click at [264, 160] on p "Um , so one hearing , and it's been very clear your day is starting later . You…" at bounding box center [219, 170] width 118 height 21
drag, startPoint x: 247, startPoint y: 139, endPoint x: 213, endPoint y: 147, distance: 35.2
click at [213, 160] on p "Um , so one hearing , and it's been very clear your day is starting later . You…" at bounding box center [219, 170] width 118 height 21
click at [150, 167] on span "play_arrow" at bounding box center [151, 170] width 6 height 6
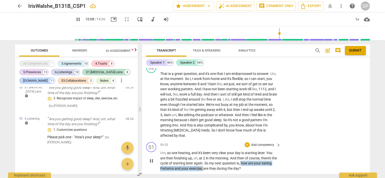
scroll to position [1085, 0]
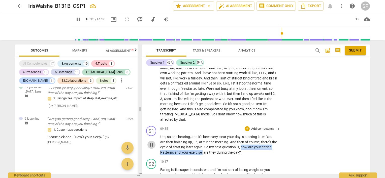
click at [151, 142] on span "pause" at bounding box center [151, 145] width 6 height 6
click at [150, 142] on span "play_arrow" at bounding box center [151, 145] width 6 height 6
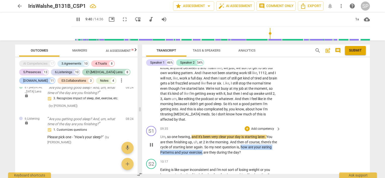
click at [149, 142] on span "pause" at bounding box center [151, 145] width 6 height 6
click at [225, 126] on div "09:35 + Add competency keyboard_arrow_right" at bounding box center [220, 129] width 121 height 6
click at [308, 124] on div "S1 play_arrow pause 09:35 + Add competency keyboard_arrow_right Um , so one hea…" at bounding box center [256, 140] width 228 height 33
drag, startPoint x: 247, startPoint y: 114, endPoint x: 251, endPoint y: 121, distance: 7.5
click at [251, 134] on p "Um , so one hearing , and it's been very clear your day is starting later . You…" at bounding box center [219, 144] width 118 height 21
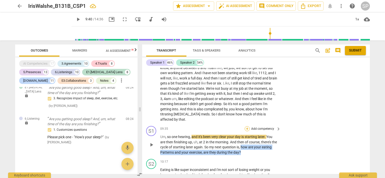
click at [246, 126] on div "+" at bounding box center [247, 128] width 5 height 5
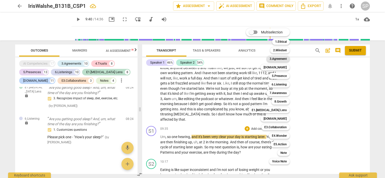
click at [286, 58] on b "3.Agreement" at bounding box center [277, 59] width 17 height 6
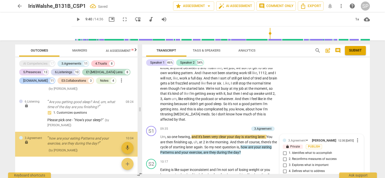
scroll to position [2828, 0]
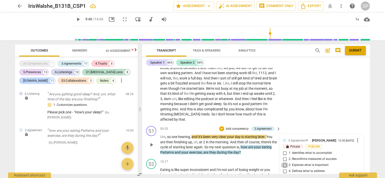
click at [285, 162] on input "3. Explores what is important" at bounding box center [285, 165] width 8 height 6
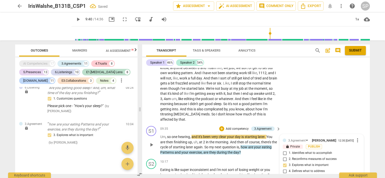
click at [298, 124] on div "S1 play_arrow pause 09:35 + Add competency 3.Agreement keyboard_arrow_right Um …" at bounding box center [256, 140] width 228 height 33
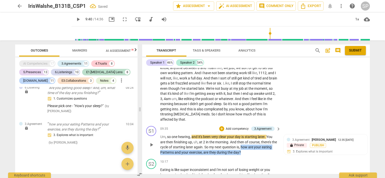
drag, startPoint x: 247, startPoint y: 113, endPoint x: 254, endPoint y: 121, distance: 10.5
click at [254, 134] on p "Um , so one hearing , and it's been very clear your day is starting later . You…" at bounding box center [219, 144] width 118 height 21
click at [220, 126] on div "+" at bounding box center [221, 128] width 5 height 5
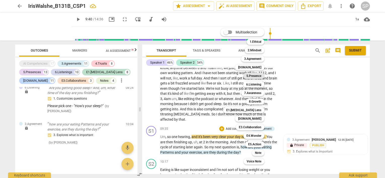
click at [254, 76] on b "5.Presence" at bounding box center [253, 76] width 15 height 6
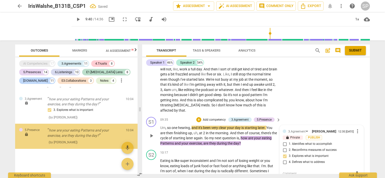
scroll to position [1160, 0]
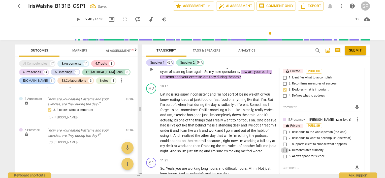
click at [283, 148] on input "4. Demonstrates curiosity" at bounding box center [285, 151] width 8 height 6
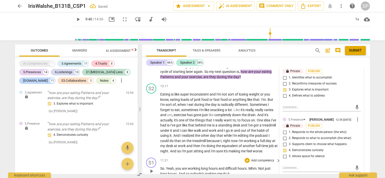
scroll to position [1060, 0]
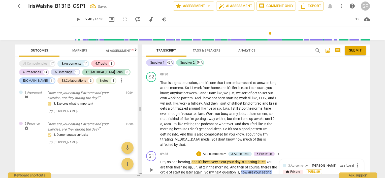
drag, startPoint x: 247, startPoint y: 139, endPoint x: 252, endPoint y: 146, distance: 8.6
click at [252, 160] on p "Um , so one hearing , and it's been very clear your day is starting later . You…" at bounding box center [219, 170] width 118 height 21
click at [198, 152] on div "+" at bounding box center [198, 154] width 5 height 5
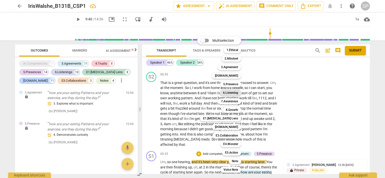
click at [234, 93] on b "6.Listening" at bounding box center [230, 93] width 15 height 6
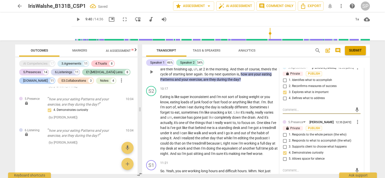
scroll to position [1189, 0]
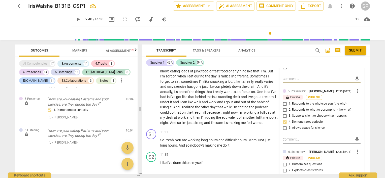
click at [283, 162] on input "1. Customizes questions" at bounding box center [285, 165] width 8 height 6
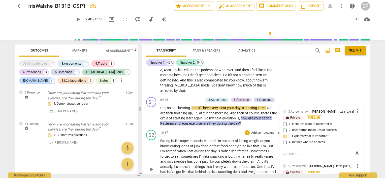
scroll to position [1113, 0]
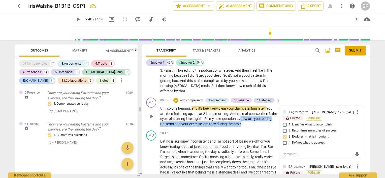
drag, startPoint x: 246, startPoint y: 85, endPoint x: 253, endPoint y: 93, distance: 10.0
click at [253, 106] on p "Um , so one hearing , and it's been very clear your day is starting later . You…" at bounding box center [219, 116] width 118 height 21
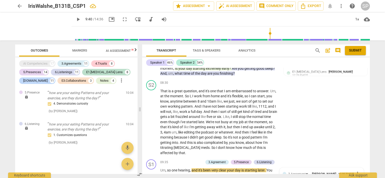
scroll to position [1038, 0]
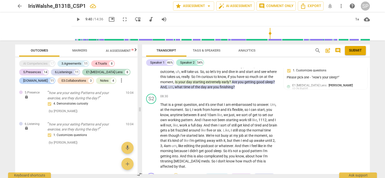
click at [175, 174] on div "+" at bounding box center [175, 176] width 5 height 5
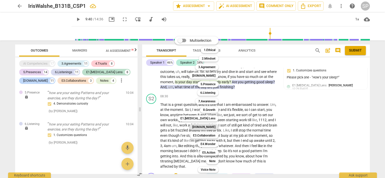
click at [213, 128] on b "[DOMAIN_NAME]" at bounding box center [203, 127] width 23 height 6
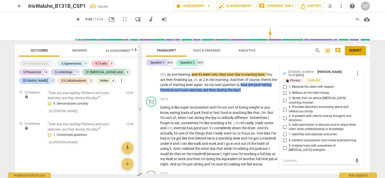
scroll to position [2834, 0]
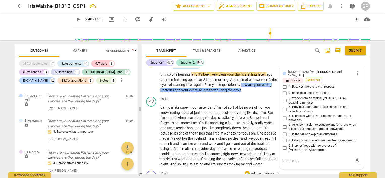
click at [266, 169] on div "S1 play_arrow pause 11:21 + Add competency keyboard_arrow_right So . Yeah , you…" at bounding box center [256, 180] width 228 height 23
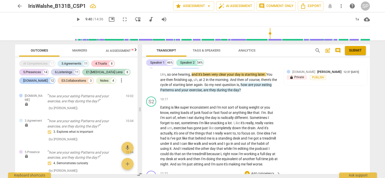
scroll to position [1077, 0]
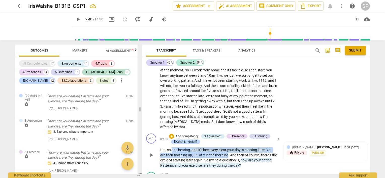
drag, startPoint x: 172, startPoint y: 117, endPoint x: 228, endPoint y: 122, distance: 56.1
click at [228, 148] on p "Um , so one hearing , and it's been very clear your day is starting later . You…" at bounding box center [219, 158] width 118 height 21
click at [171, 134] on div "+" at bounding box center [171, 136] width 5 height 5
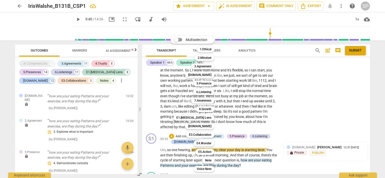
click at [178, 110] on div "Multiselection m 1.Ethical 1 2.Mindset 2 3.Agreement 3 [DOMAIN_NAME] 4 5.Presen…" at bounding box center [195, 104] width 55 height 139
click at [209, 126] on b "[DOMAIN_NAME]" at bounding box center [199, 126] width 23 height 6
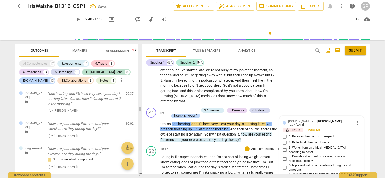
scroll to position [1102, 0]
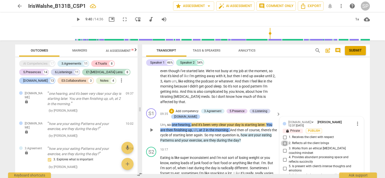
click at [283, 141] on input "2. Reflects all the client brings" at bounding box center [285, 144] width 8 height 6
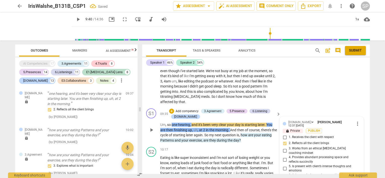
click at [248, 133] on span "how" at bounding box center [244, 135] width 8 height 4
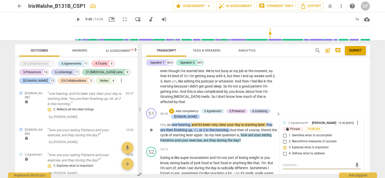
click at [254, 133] on span "are" at bounding box center [251, 135] width 6 height 4
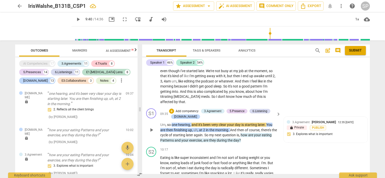
click at [202, 128] on span "at" at bounding box center [201, 130] width 4 height 4
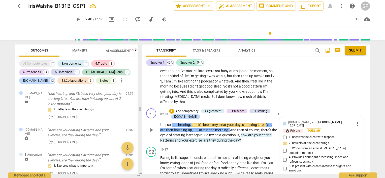
click at [206, 123] on span "been" at bounding box center [207, 125] width 8 height 4
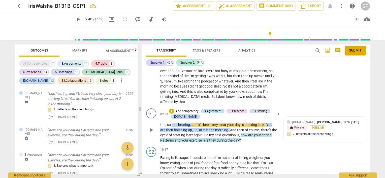
click at [209, 109] on div "3.Agreement" at bounding box center [212, 111] width 17 height 5
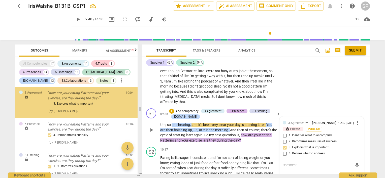
click at [237, 109] on div "5.Presence" at bounding box center [236, 111] width 15 height 5
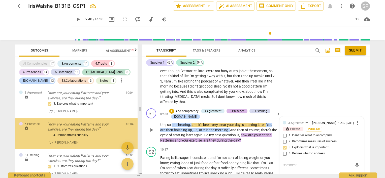
scroll to position [2930, 0]
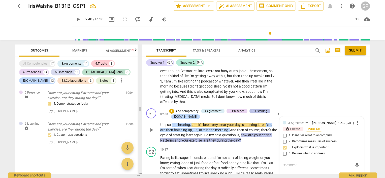
click at [256, 109] on div "6.Listening" at bounding box center [259, 111] width 15 height 5
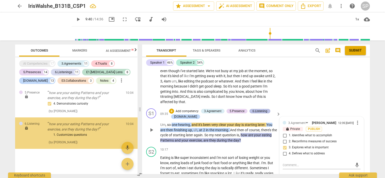
scroll to position [2959, 0]
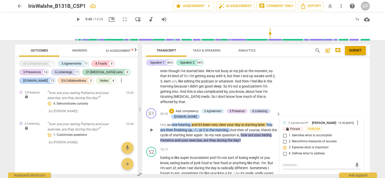
click at [188, 123] on span "hearing" at bounding box center [184, 125] width 12 height 4
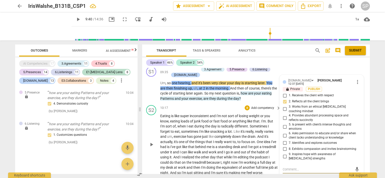
scroll to position [1153, 0]
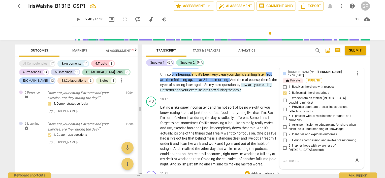
drag, startPoint x: 174, startPoint y: 154, endPoint x: 247, endPoint y: 156, distance: 72.8
click at [247, 171] on div "+" at bounding box center [247, 173] width 5 height 5
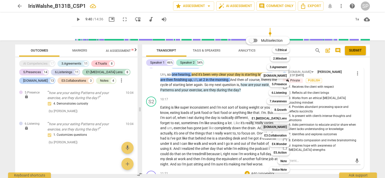
click at [282, 128] on b "[DOMAIN_NAME]" at bounding box center [274, 127] width 23 height 6
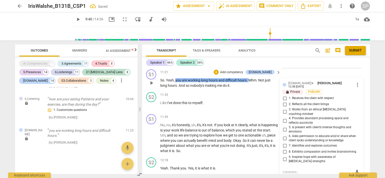
scroll to position [1246, 0]
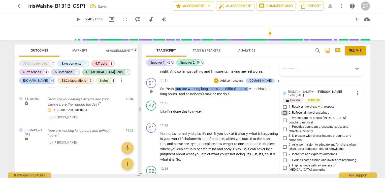
click at [283, 110] on input "2. Reflects all the client brings" at bounding box center [285, 113] width 8 height 6
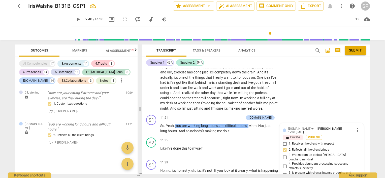
scroll to position [1195, 0]
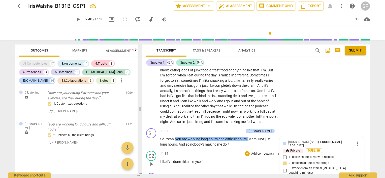
click at [220, 151] on div "11:35 + Add competency keyboard_arrow_right" at bounding box center [220, 154] width 121 height 6
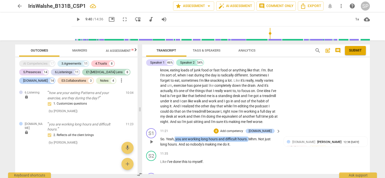
drag, startPoint x: 175, startPoint y: 112, endPoint x: 247, endPoint y: 112, distance: 71.8
click at [247, 137] on p "So . Yeah , you are working long hours and difficult hours . Mhm . Not just lon…" at bounding box center [219, 142] width 118 height 10
click at [219, 129] on div "+" at bounding box center [216, 131] width 5 height 5
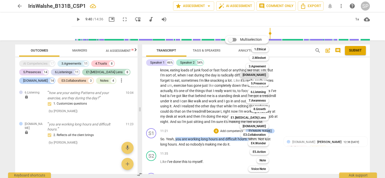
click at [259, 76] on b "[DOMAIN_NAME]" at bounding box center [254, 75] width 23 height 6
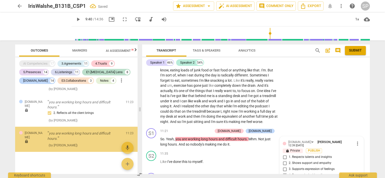
scroll to position [3015, 0]
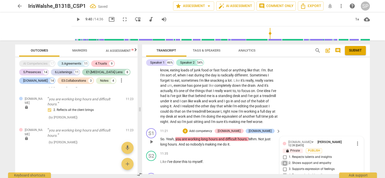
click at [283, 160] on input "2. Shows support and empathy" at bounding box center [285, 163] width 8 height 6
click at [198, 95] on p "Eating is like super inconsistent and I'm not sort of losing weight or you know…" at bounding box center [219, 93] width 118 height 62
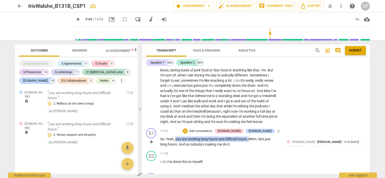
drag, startPoint x: 176, startPoint y: 111, endPoint x: 248, endPoint y: 114, distance: 72.3
click at [248, 137] on p "So . Yeah , you are working long hours and difficult hours . Mhm . Not just lon…" at bounding box center [219, 142] width 118 height 10
click at [188, 129] on div "+" at bounding box center [185, 131] width 5 height 5
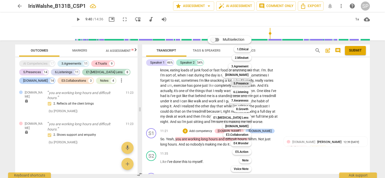
click at [238, 84] on b "5.Presence" at bounding box center [240, 84] width 15 height 6
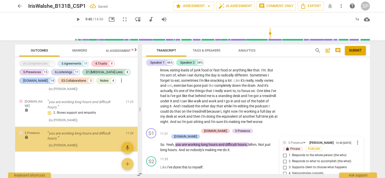
scroll to position [3047, 0]
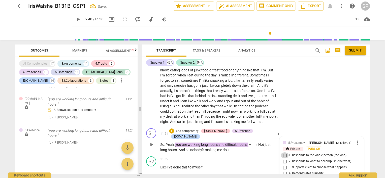
click at [283, 153] on input "1. Responds to the whole person (the who)" at bounding box center [285, 156] width 8 height 6
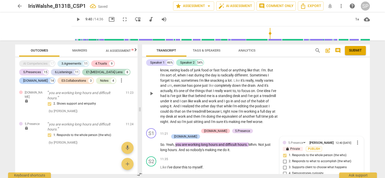
click at [199, 97] on p "Eating is like super inconsistent and I'm not sort of losing weight or you know…" at bounding box center [219, 93] width 118 height 62
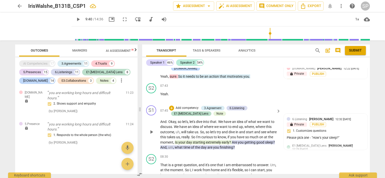
scroll to position [969, 0]
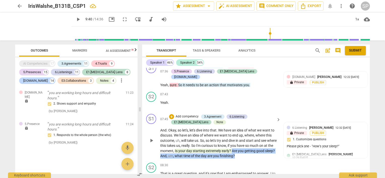
drag, startPoint x: 241, startPoint y: 122, endPoint x: 245, endPoint y: 130, distance: 8.9
click at [245, 130] on p "And . Okay , so let's , let's dive into that . We have an idea of what we want …" at bounding box center [219, 143] width 118 height 31
click at [171, 114] on div "+" at bounding box center [171, 116] width 5 height 5
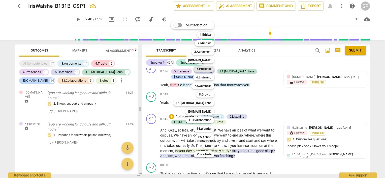
click at [205, 69] on b "5.Presence" at bounding box center [203, 69] width 15 height 6
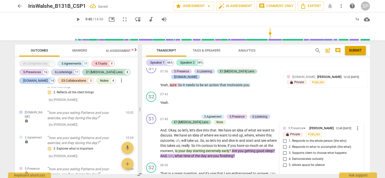
scroll to position [2834, 0]
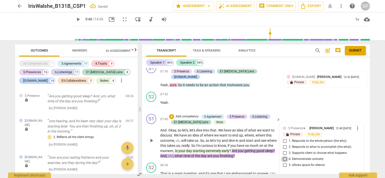
click at [284, 156] on input "4. Demonstrates curiosity" at bounding box center [285, 159] width 8 height 6
click at [224, 163] on div "08:30 + Add competency keyboard_arrow_right" at bounding box center [220, 166] width 121 height 6
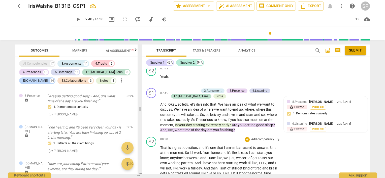
scroll to position [1044, 0]
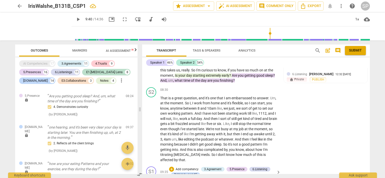
drag, startPoint x: 247, startPoint y: 161, endPoint x: 251, endPoint y: 168, distance: 7.8
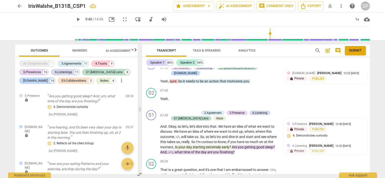
scroll to position [969, 0]
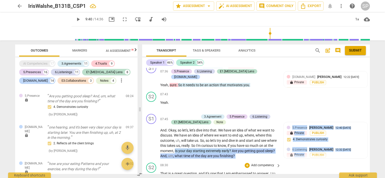
drag, startPoint x: 185, startPoint y: 123, endPoint x: 250, endPoint y: 134, distance: 65.9
click at [250, 134] on div "S1 play_arrow pause 00:04 + Add competency 5.Presence keyboard_arrow_right Hi ,…" at bounding box center [256, 121] width 228 height 106
click at [171, 114] on div "+" at bounding box center [171, 116] width 5 height 5
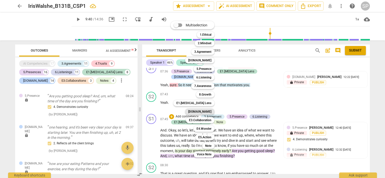
click at [209, 112] on b "[DOMAIN_NAME]" at bounding box center [199, 112] width 23 height 6
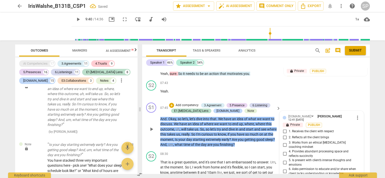
scroll to position [979, 0]
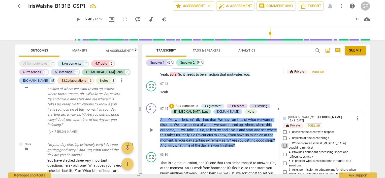
click at [283, 143] on input "3. Works from an ethical [MEDICAL_DATA] coaching mindset" at bounding box center [285, 146] width 8 height 6
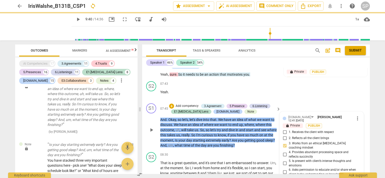
click at [251, 121] on div "S1 play_arrow pause 07:45 + Add competency 3.Agreement 5.Presence 6.Listening E…" at bounding box center [256, 125] width 228 height 49
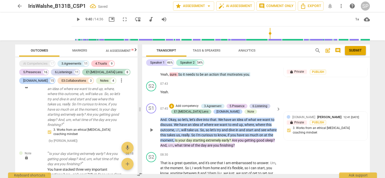
click at [231, 123] on span "to" at bounding box center [230, 125] width 4 height 4
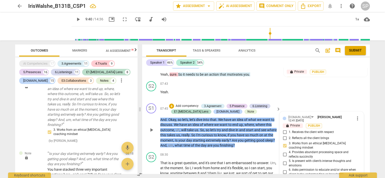
click at [356, 116] on span "more_vert" at bounding box center [357, 119] width 6 height 6
click at [358, 98] on li "Delete" at bounding box center [361, 100] width 17 height 10
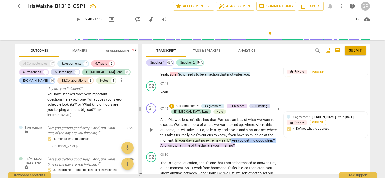
drag, startPoint x: 241, startPoint y: 112, endPoint x: 171, endPoint y: 120, distance: 70.0
click at [171, 120] on p "And . Okay , so let's , let's dive into that . We have an idea of what we want …" at bounding box center [219, 132] width 118 height 31
click at [169, 104] on div "+" at bounding box center [171, 106] width 5 height 5
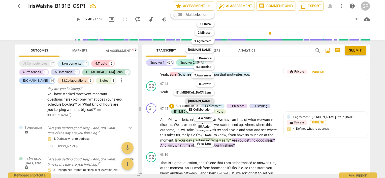
click at [204, 101] on b "[DOMAIN_NAME]" at bounding box center [199, 101] width 23 height 6
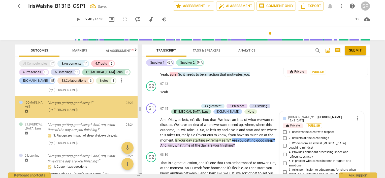
scroll to position [2761, 0]
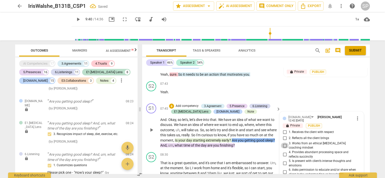
click at [283, 143] on input "3. Works from an ethical [MEDICAL_DATA] coaching mindset" at bounding box center [285, 146] width 8 height 6
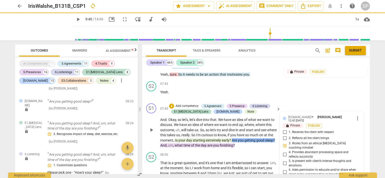
click at [291, 101] on div "S1 play_arrow pause 07:45 + Add competency 3.Agreement 5.Presence 6.Listening E…" at bounding box center [256, 125] width 228 height 49
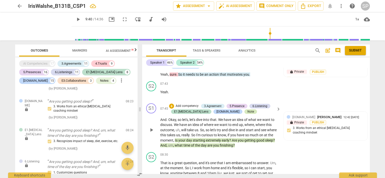
click at [247, 110] on div "Note" at bounding box center [250, 112] width 7 height 5
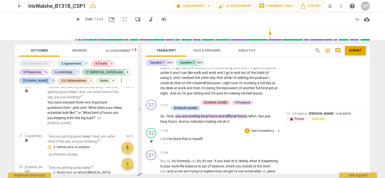
scroll to position [1231, 0]
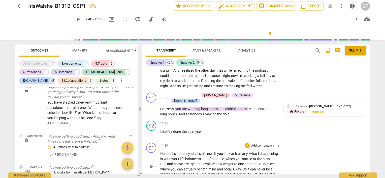
click at [151, 164] on span "play_arrow" at bounding box center [151, 167] width 6 height 6
click at [153, 164] on span "pause" at bounding box center [151, 167] width 6 height 6
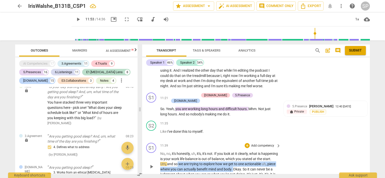
drag, startPoint x: 192, startPoint y: 131, endPoint x: 248, endPoint y: 135, distance: 56.3
click at [248, 151] on p "No , no , it's honestly , uh , it's , it's not . If you look at it clearly , wh…" at bounding box center [219, 166] width 118 height 31
click at [245, 143] on div "+" at bounding box center [247, 145] width 5 height 5
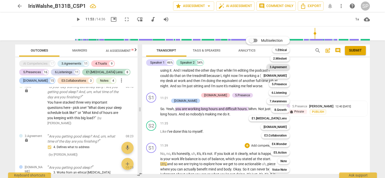
click at [273, 68] on b "3.Agreement" at bounding box center [277, 67] width 17 height 6
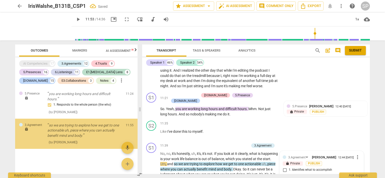
scroll to position [3143, 0]
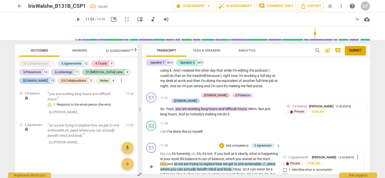
click at [284, 173] on input "2. Reconfirms measures of success" at bounding box center [285, 176] width 8 height 6
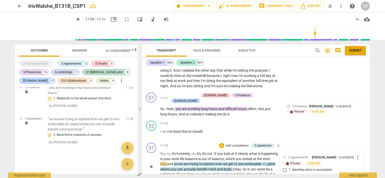
click at [339, 141] on div "S1 play_arrow pause 11:39 + Add competency 3.Agreement keyboard_arrow_right No …" at bounding box center [256, 162] width 228 height 43
